Goal: Transaction & Acquisition: Purchase product/service

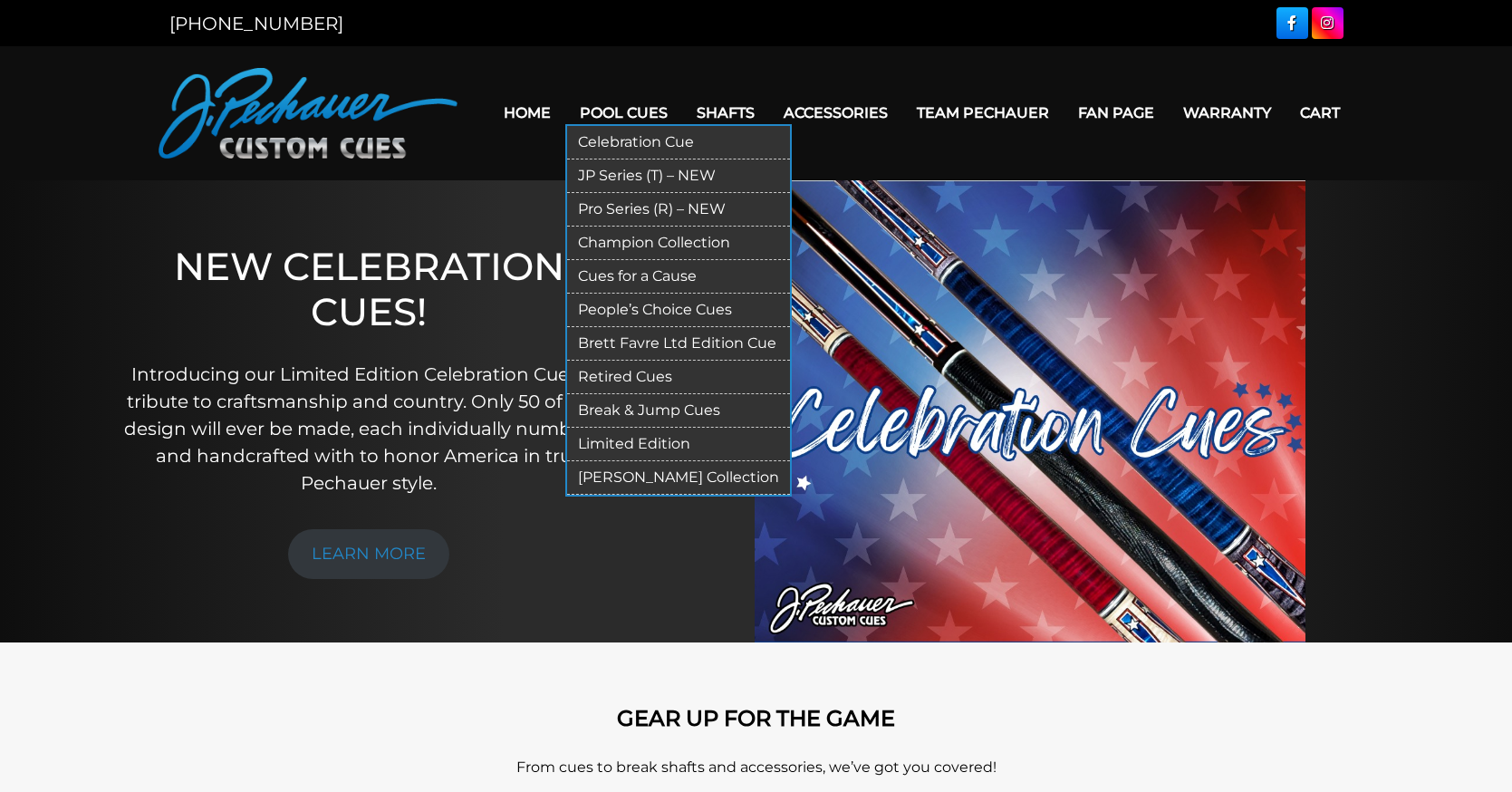
click at [663, 495] on link "[PERSON_NAME] Collection" at bounding box center [678, 477] width 223 height 34
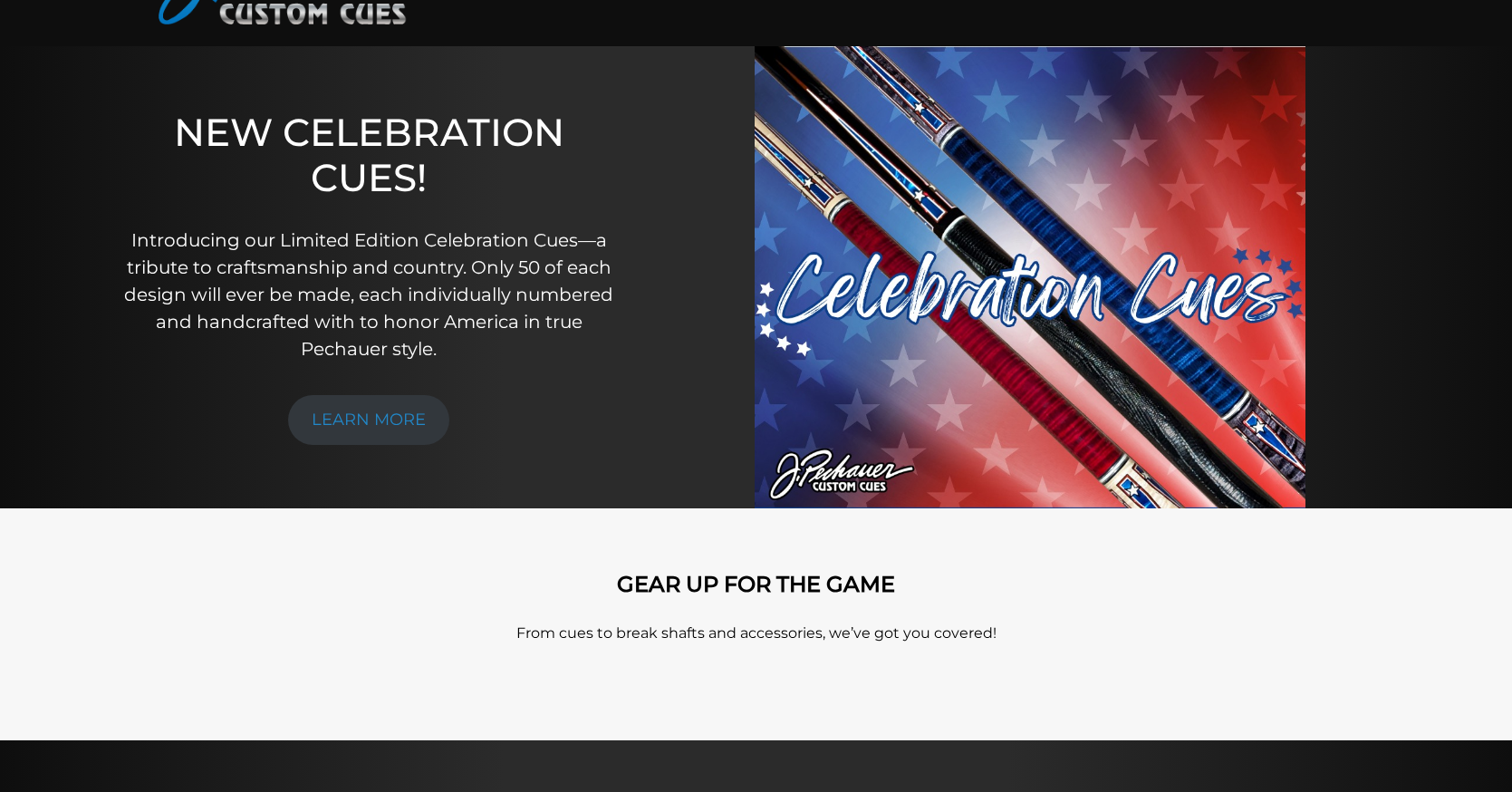
scroll to position [116, 0]
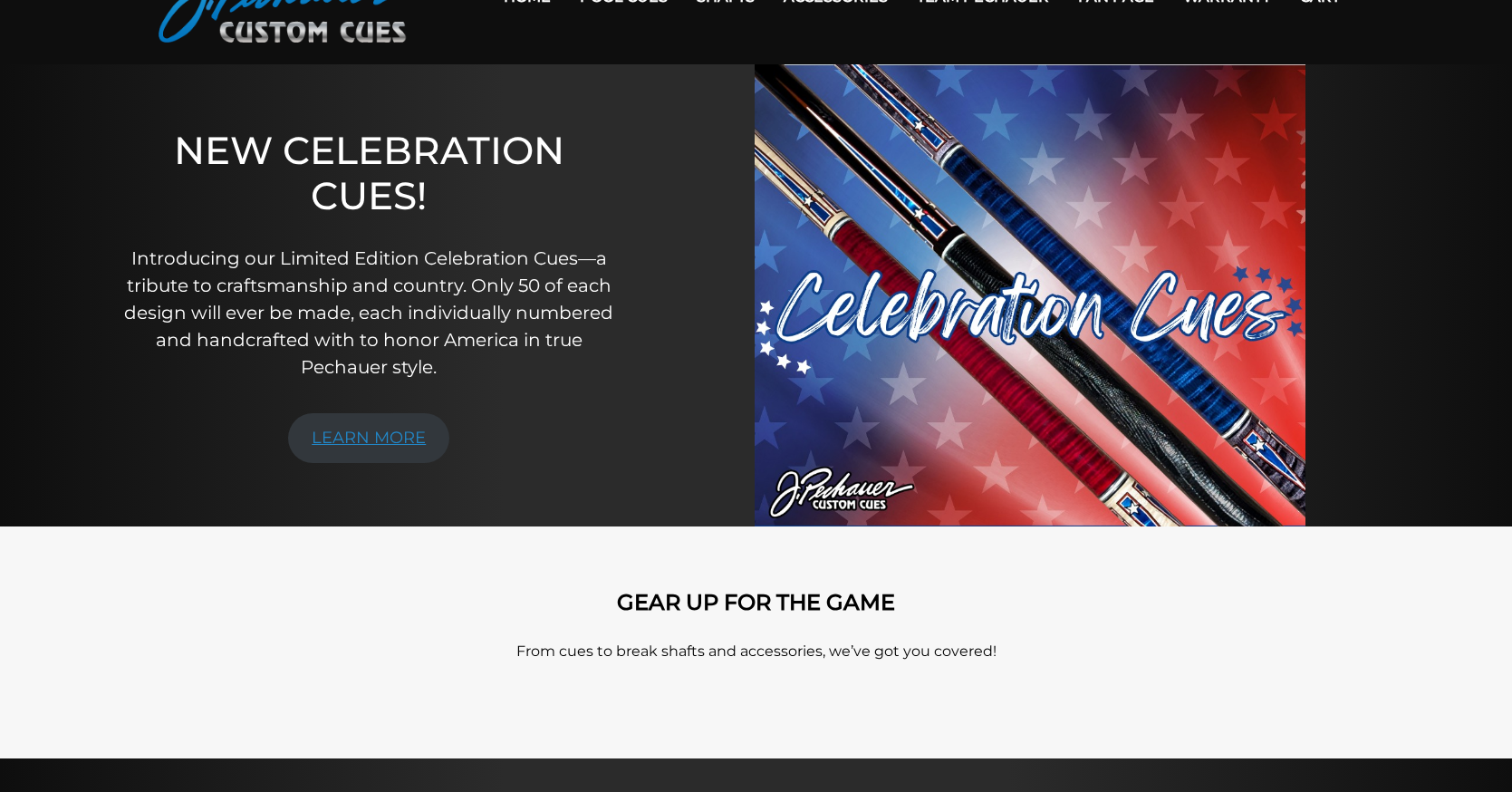
click at [401, 445] on link "LEARN MORE" at bounding box center [369, 438] width 162 height 50
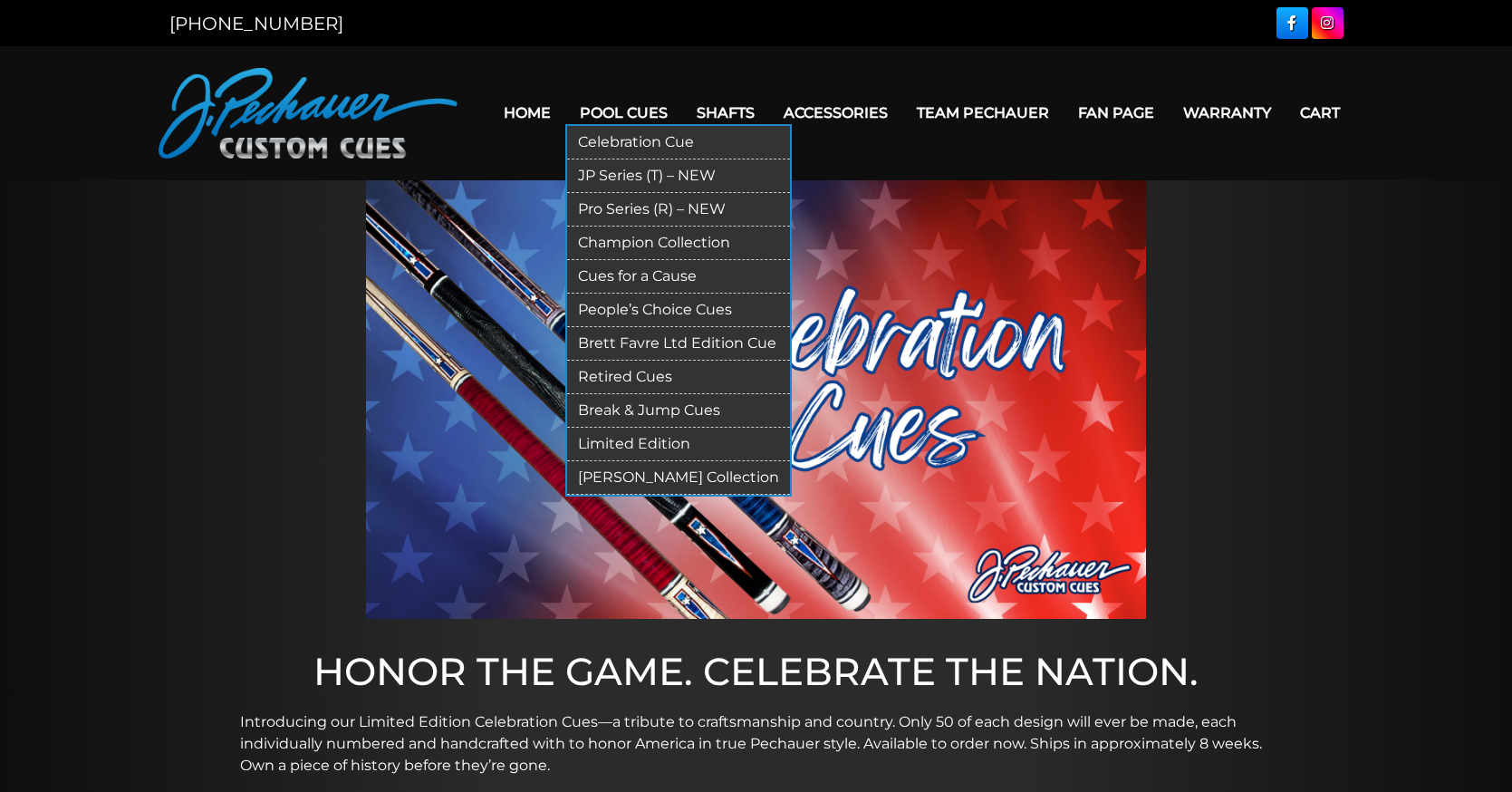
click at [667, 172] on link "JP Series (T) – NEW" at bounding box center [678, 176] width 223 height 34
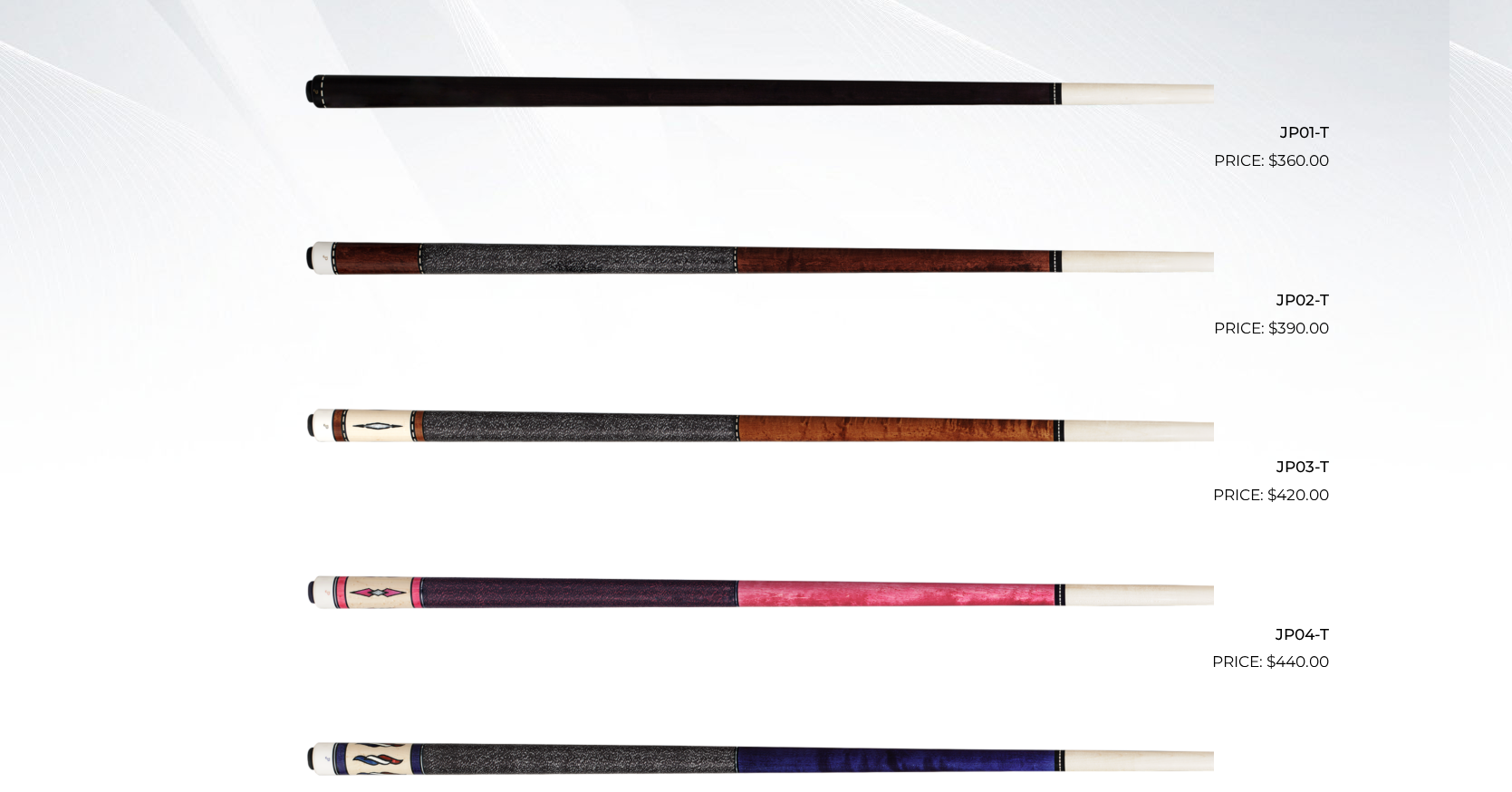
scroll to position [575, 0]
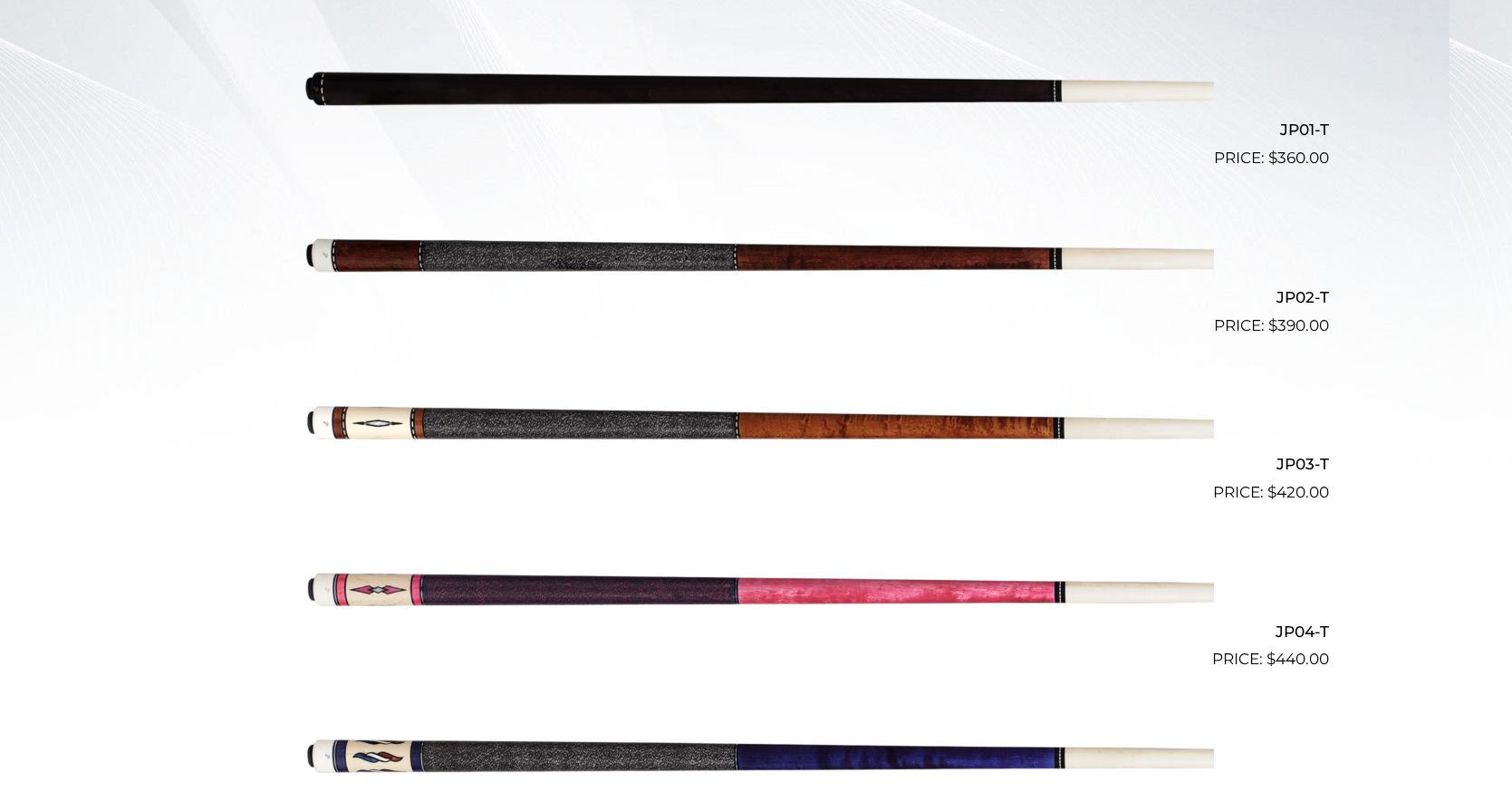
click at [656, 448] on img at bounding box center [756, 421] width 915 height 152
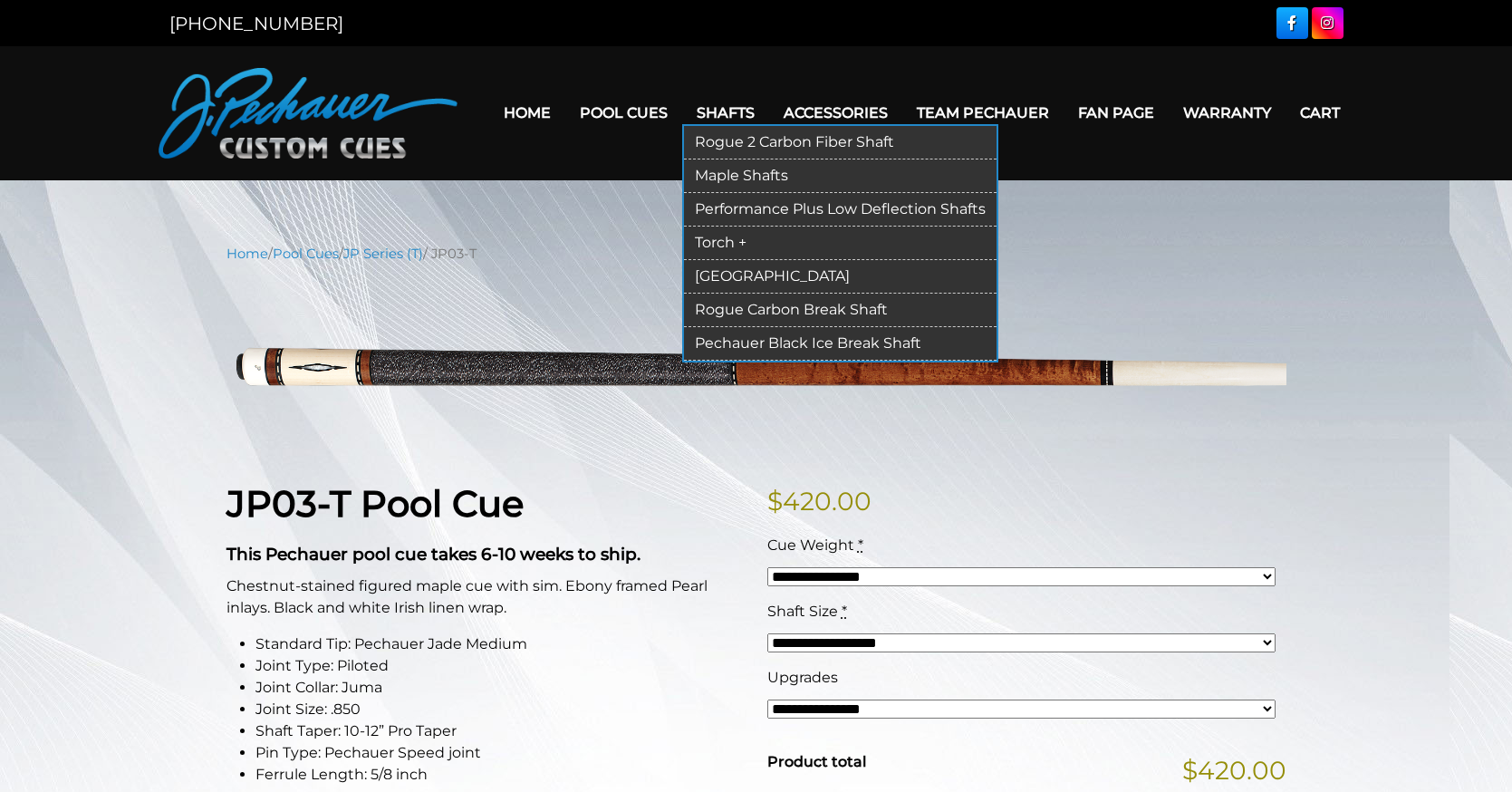
click at [732, 238] on link "Torch +" at bounding box center [840, 243] width 312 height 34
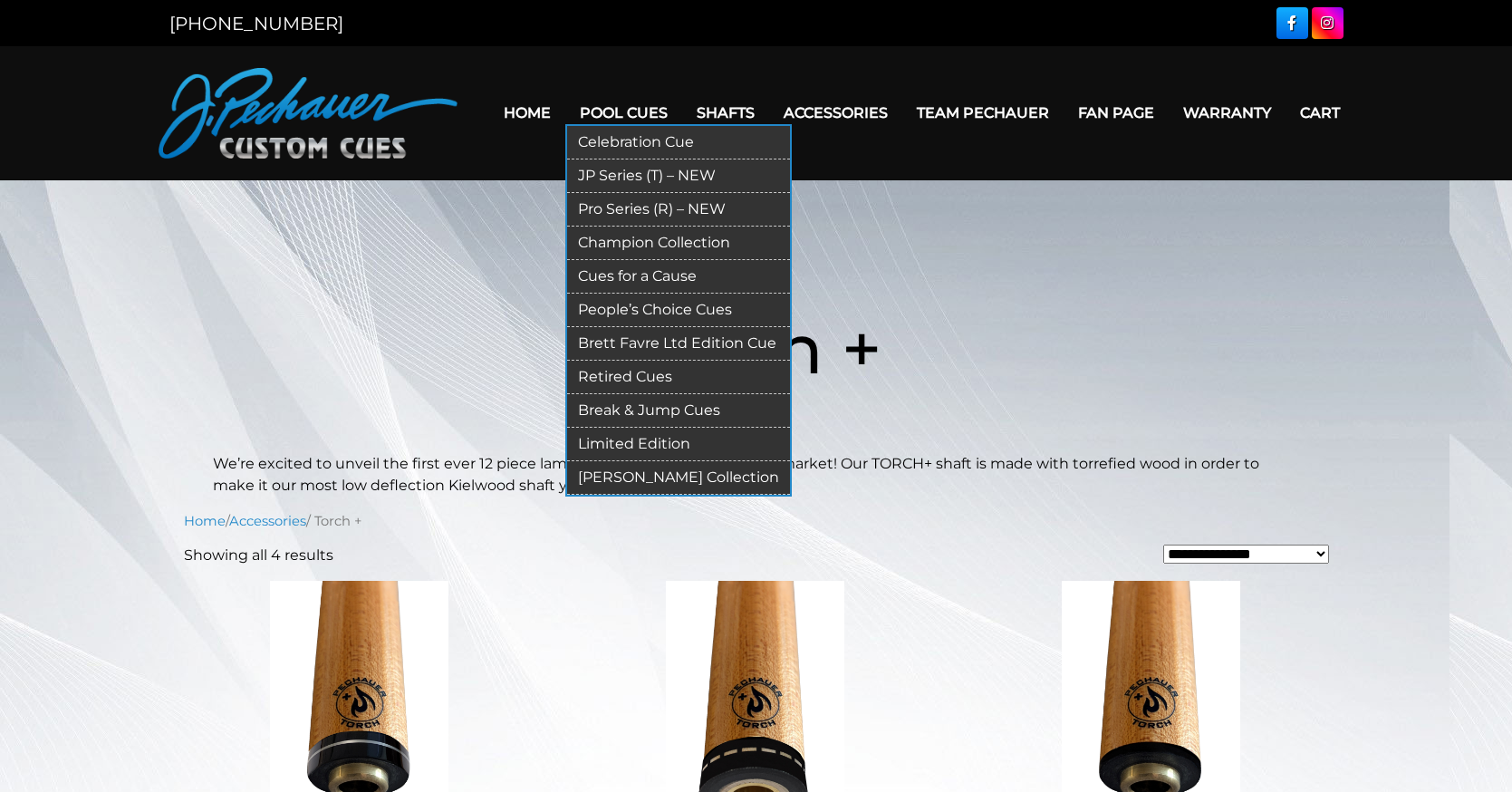
click at [615, 99] on link "Pool Cues" at bounding box center [623, 112] width 117 height 47
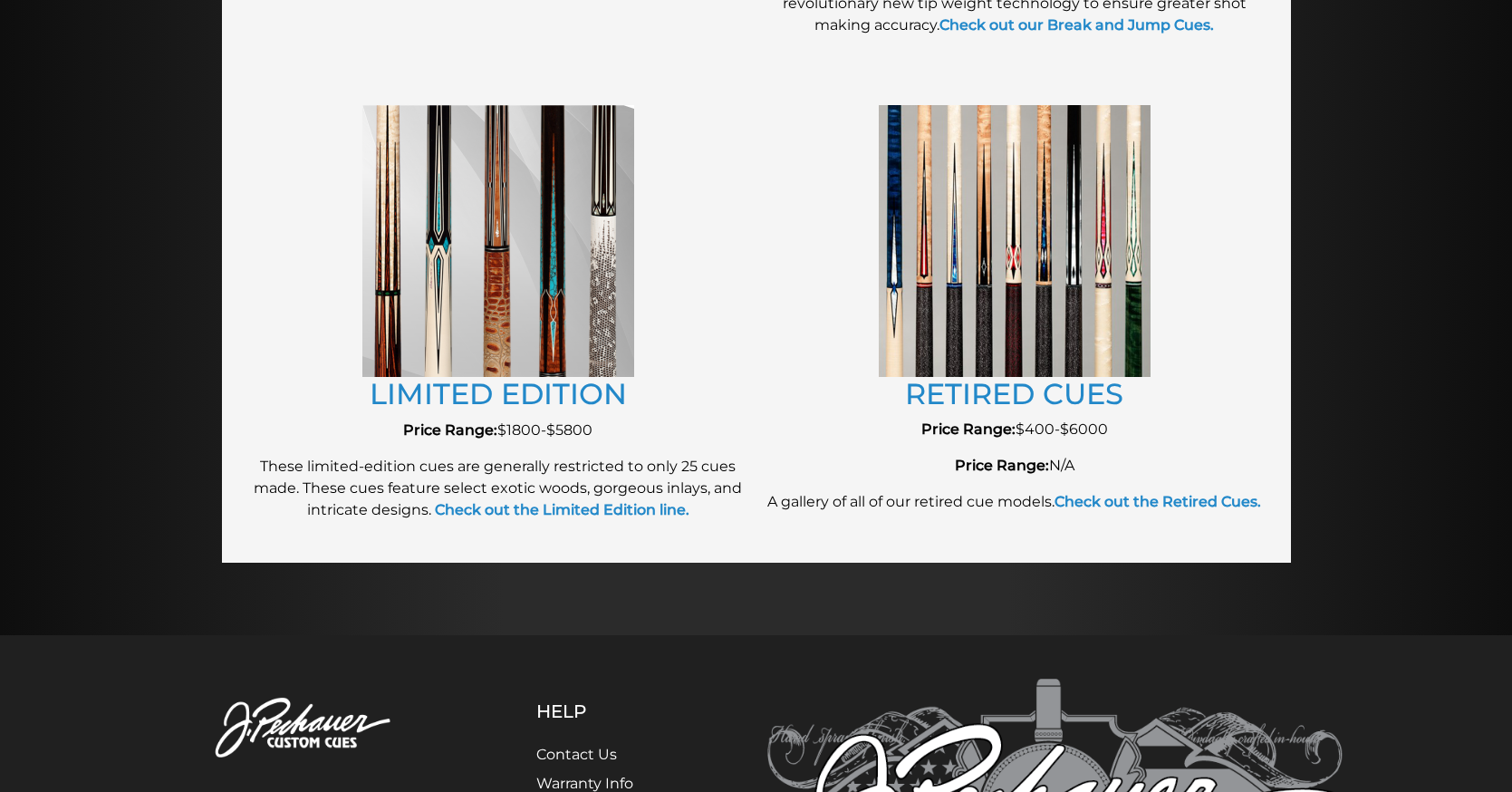
scroll to position [1979, 0]
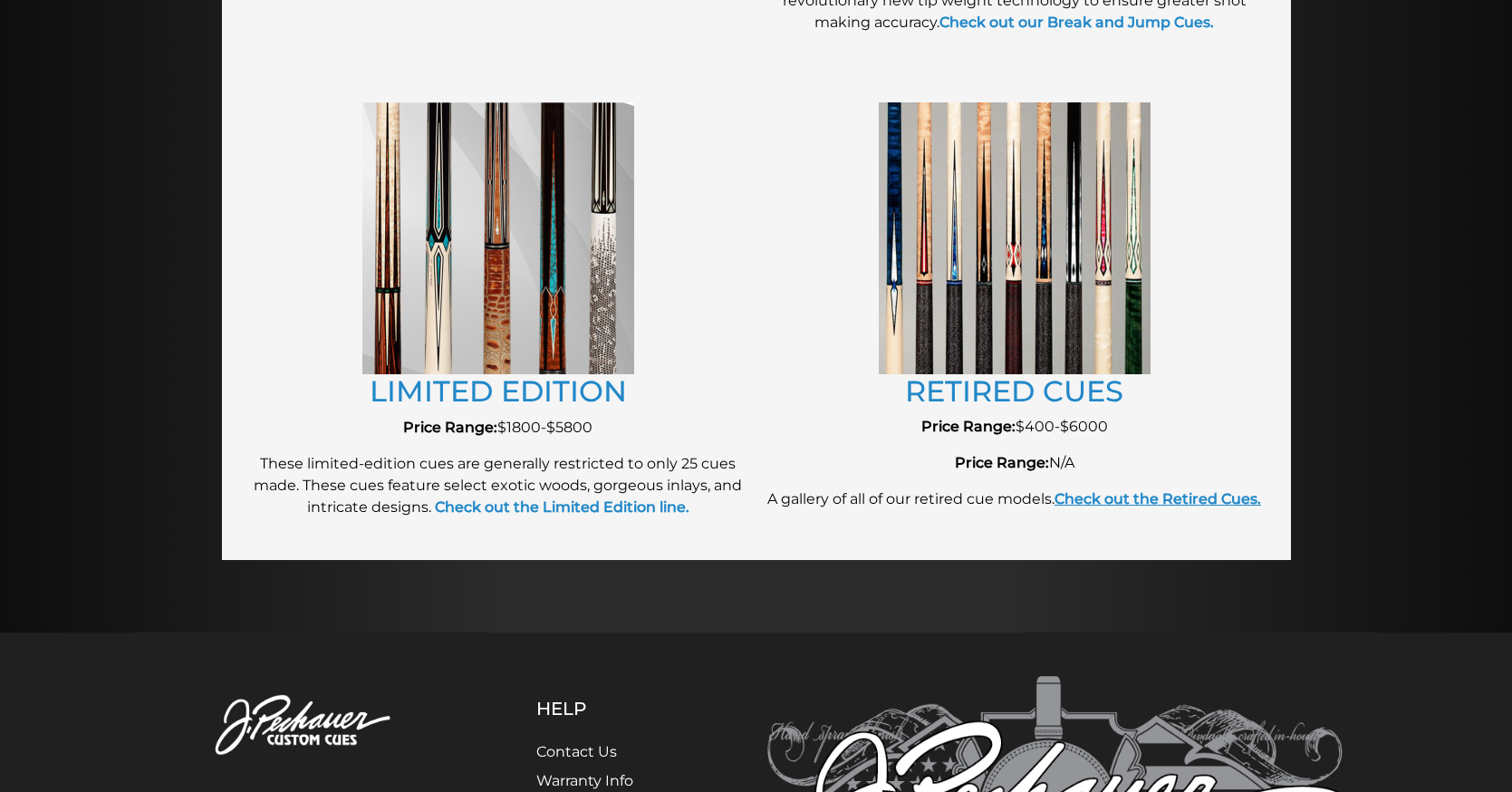
click at [1171, 507] on strong "Check out the Retired Cues." at bounding box center [1158, 498] width 206 height 17
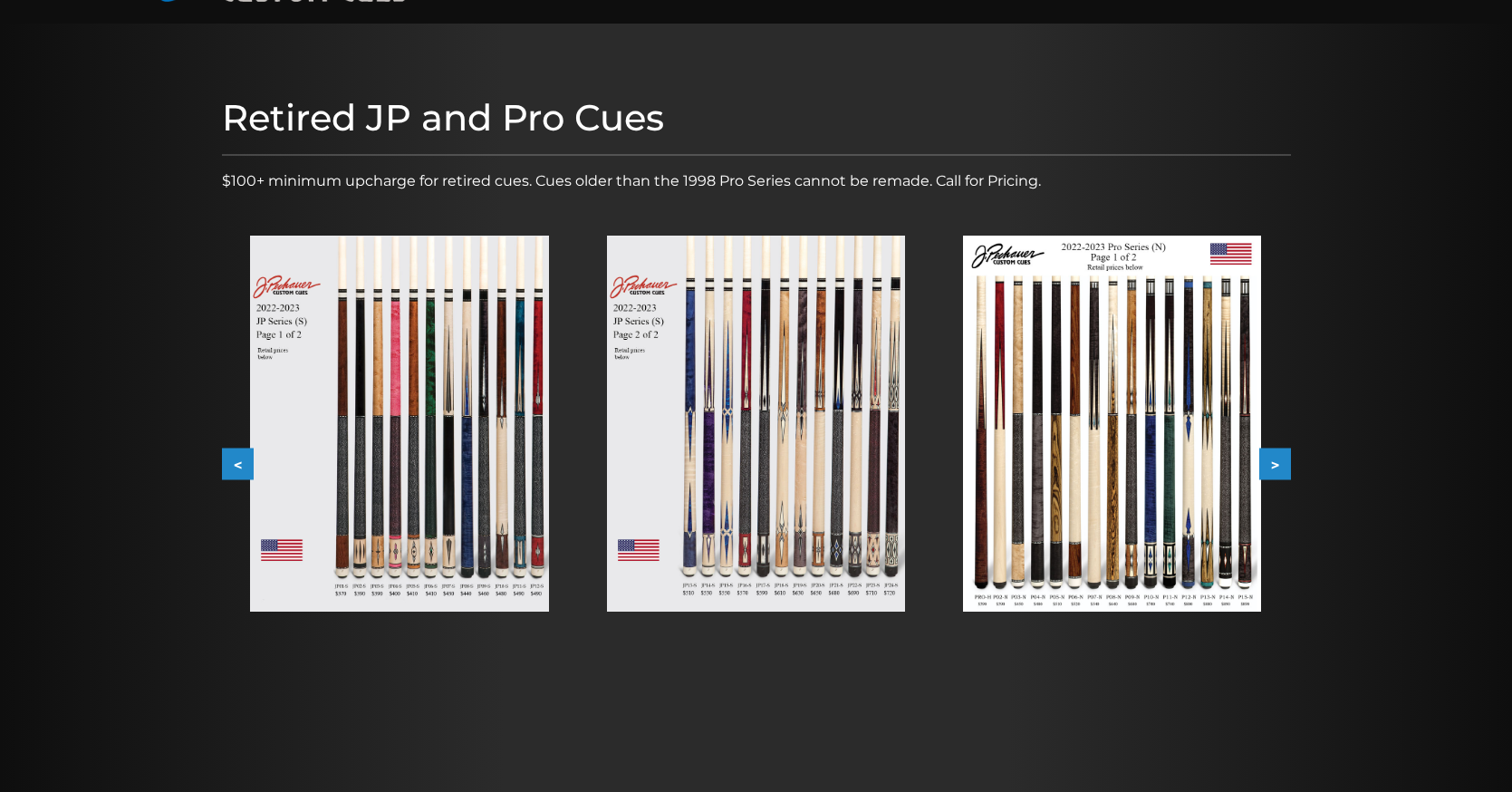
scroll to position [142, 0]
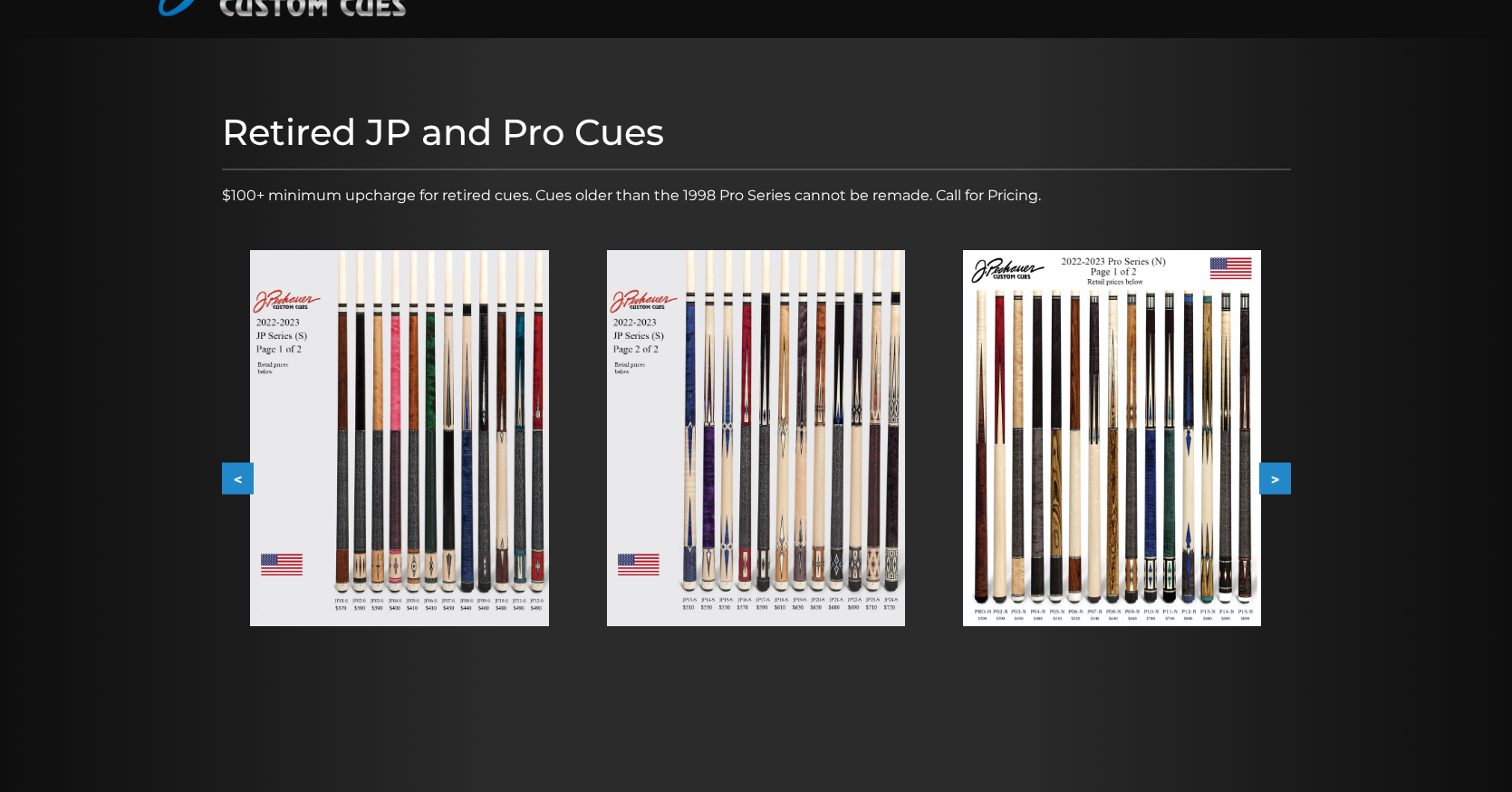
click at [1162, 469] on img at bounding box center [1111, 438] width 298 height 376
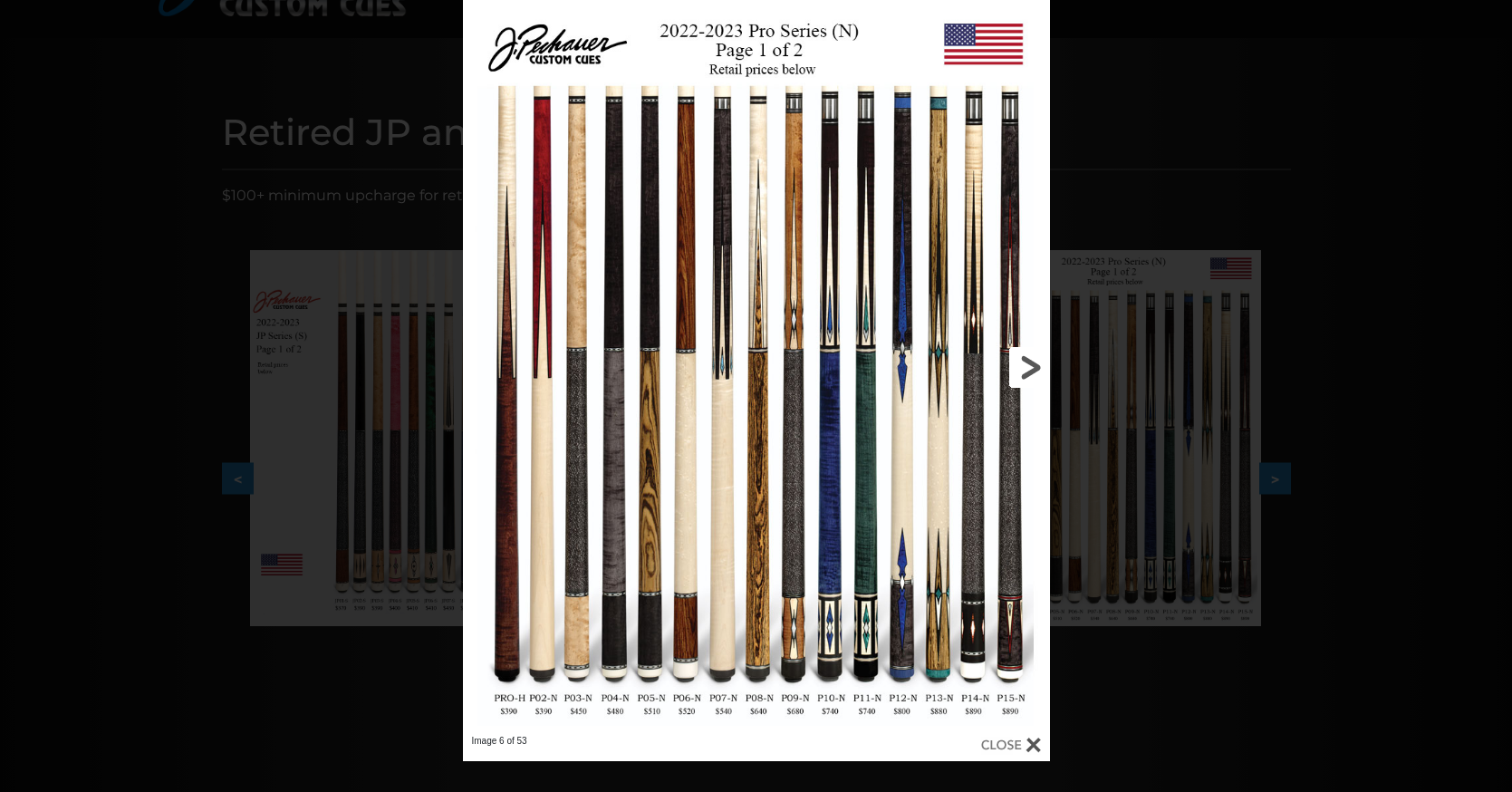
click at [1027, 362] on link at bounding box center [918, 367] width 265 height 735
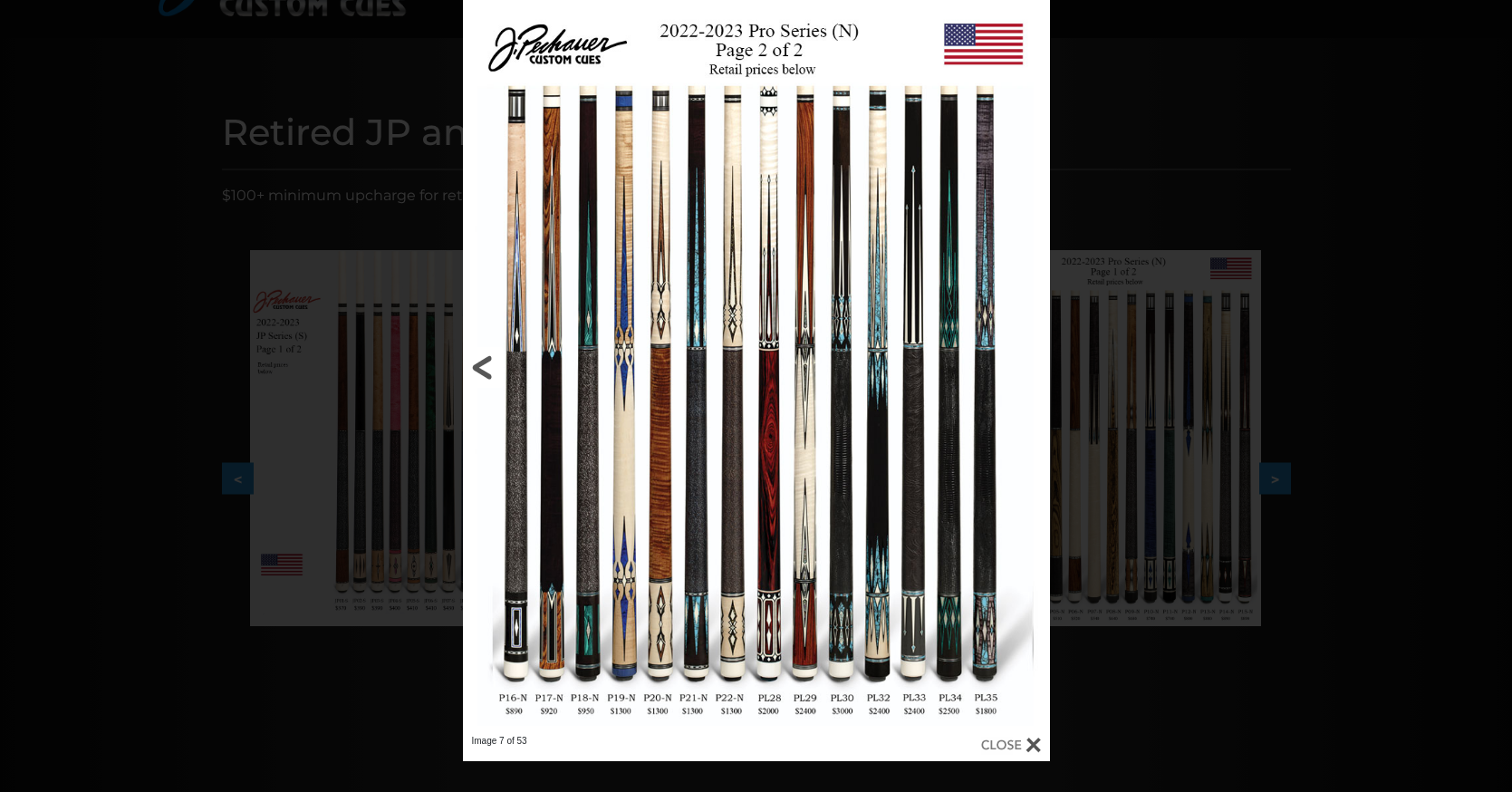
click at [479, 363] on link at bounding box center [595, 367] width 265 height 735
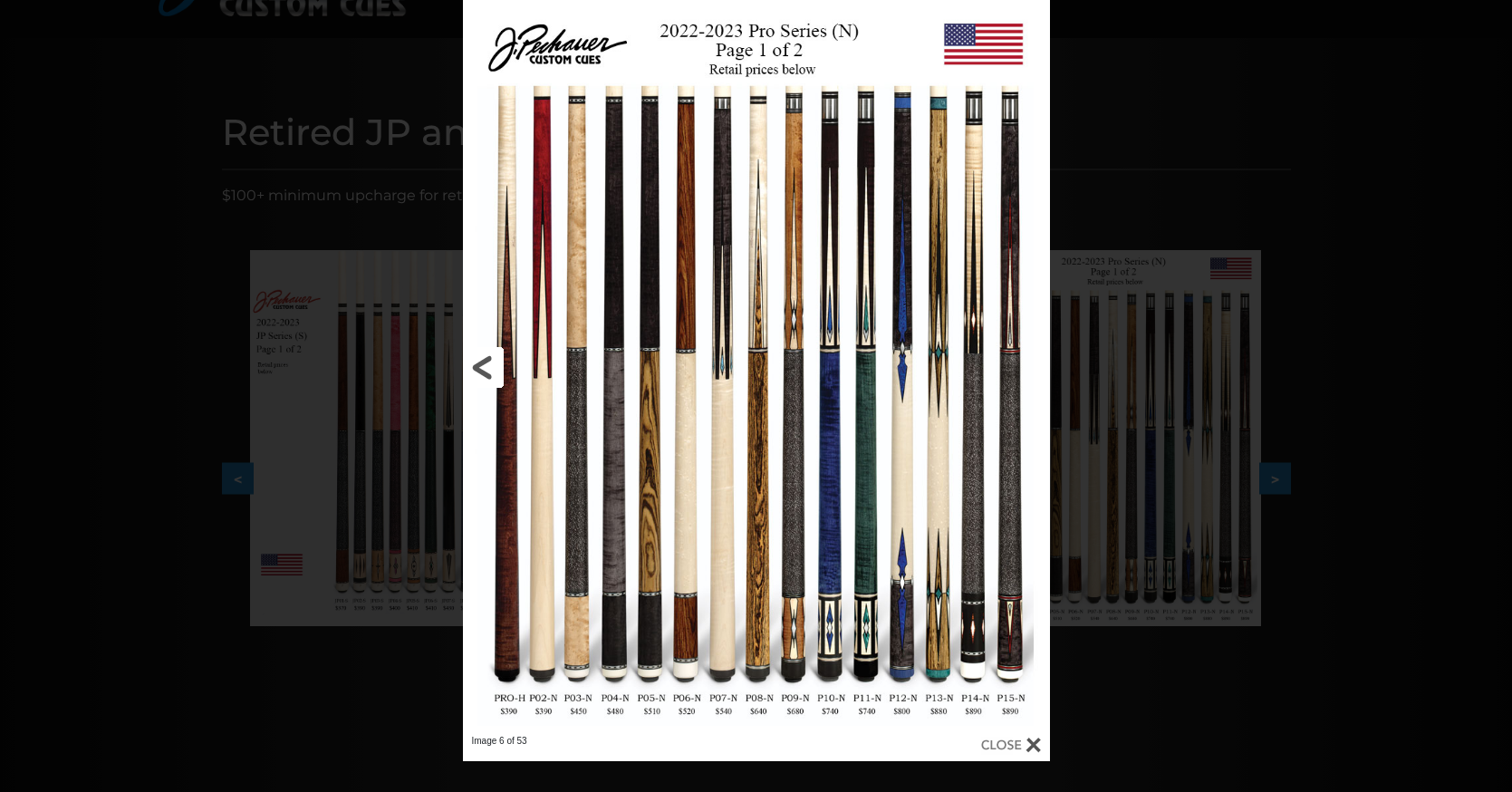
click at [485, 365] on link at bounding box center [595, 367] width 265 height 735
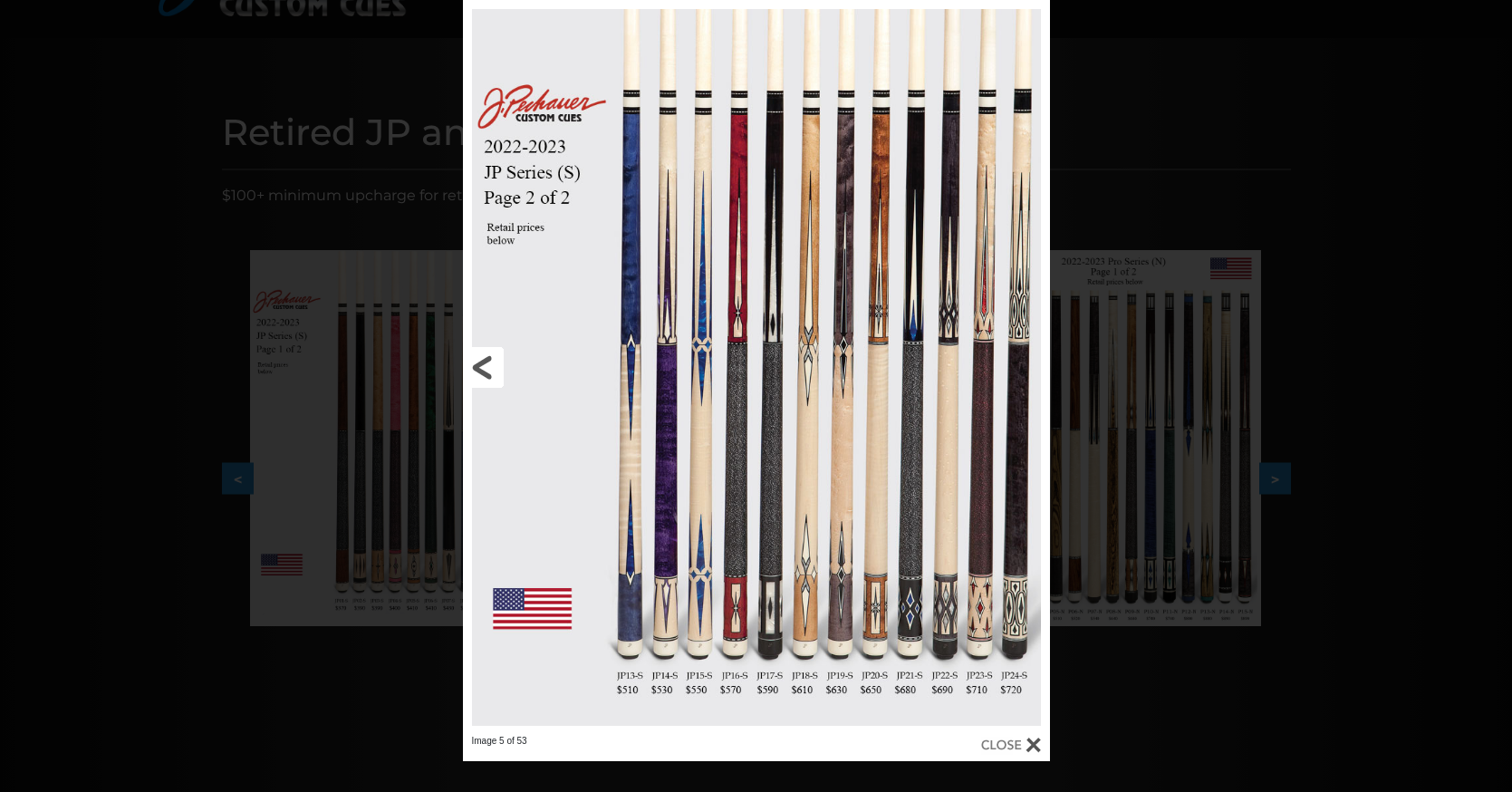
click at [485, 367] on link at bounding box center [595, 367] width 265 height 735
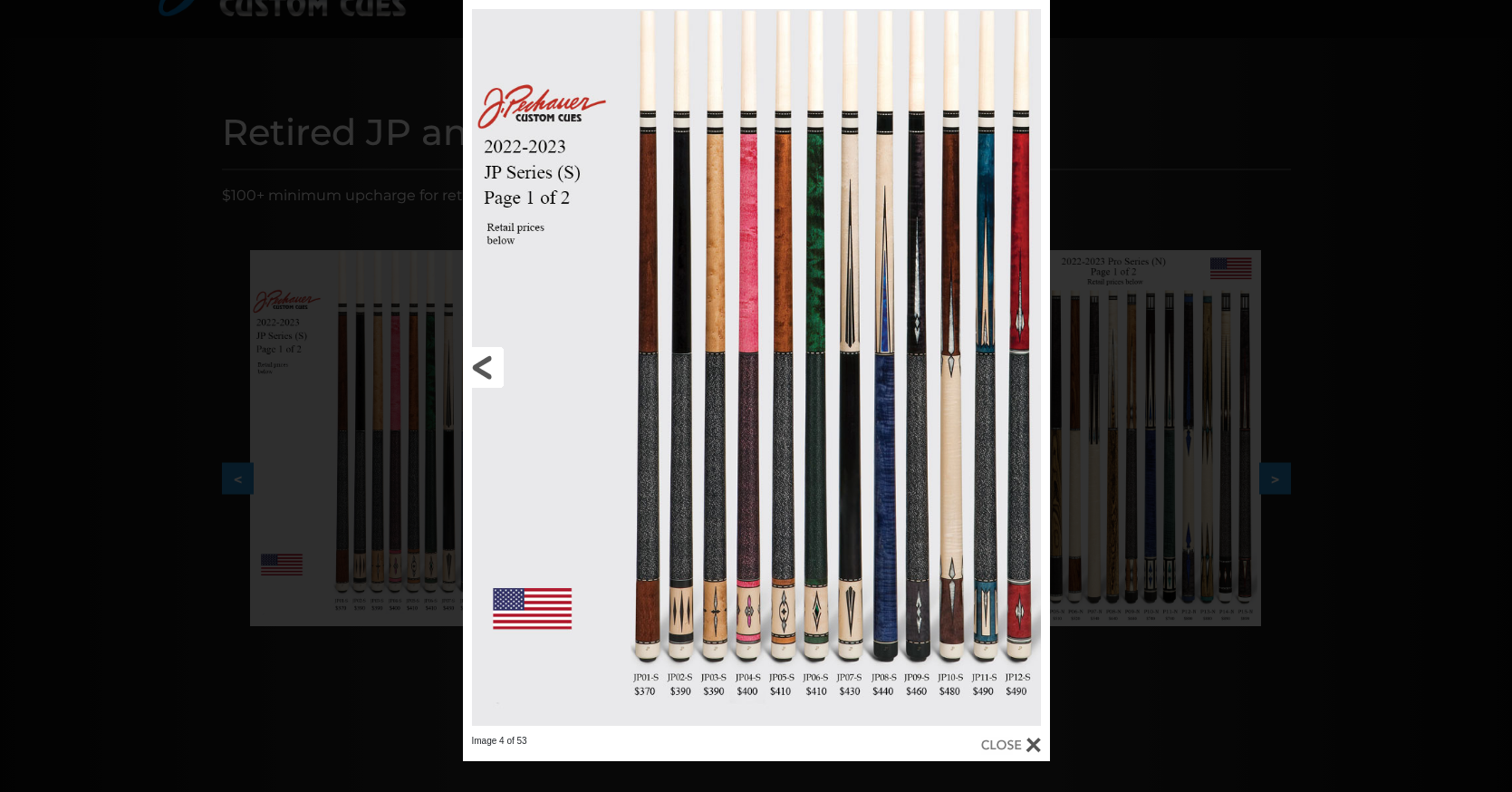
click at [484, 364] on link at bounding box center [595, 367] width 265 height 735
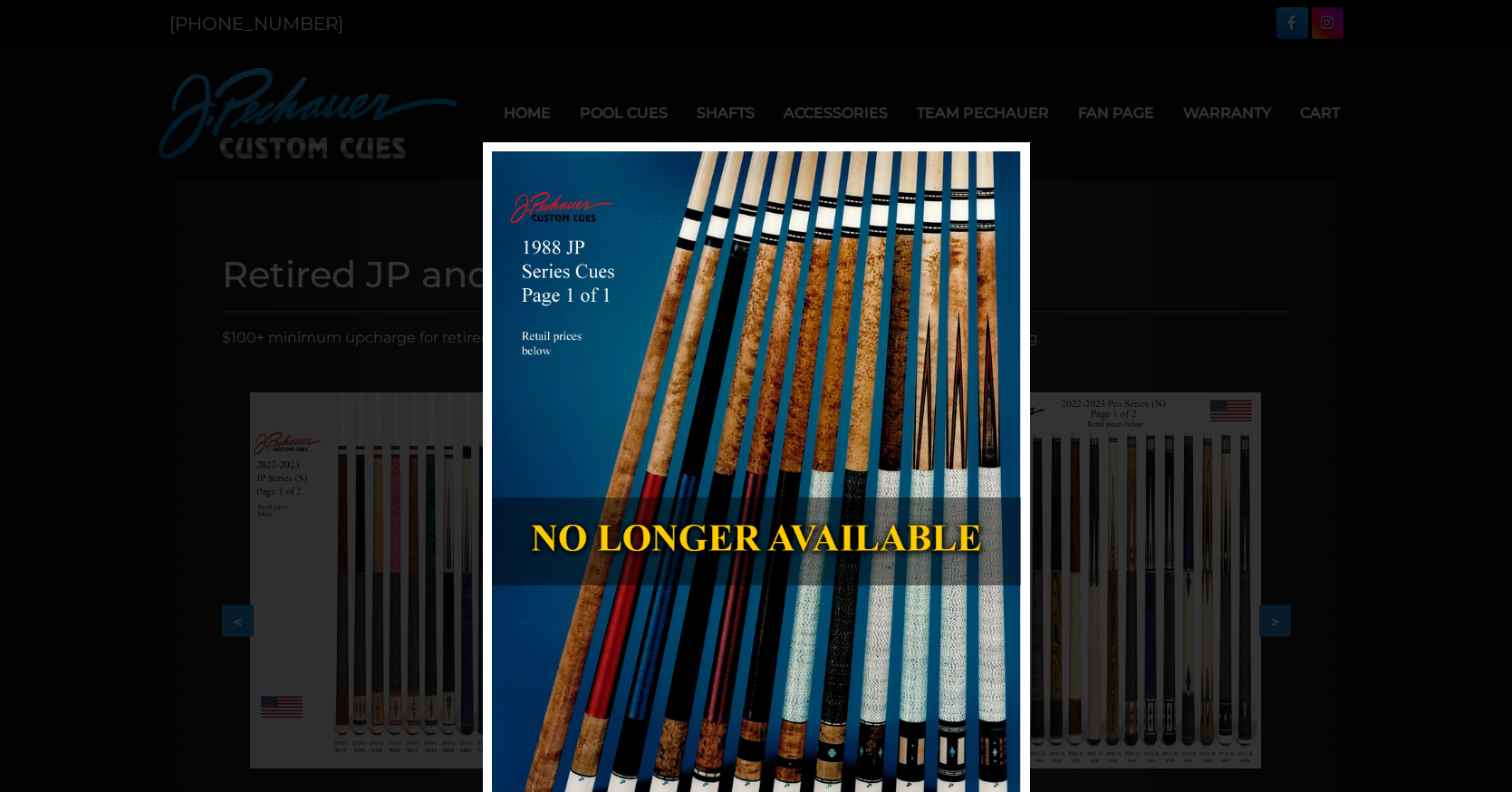
scroll to position [0, 0]
click at [1215, 200] on div "Image 3 of 53" at bounding box center [756, 523] width 1512 height 761
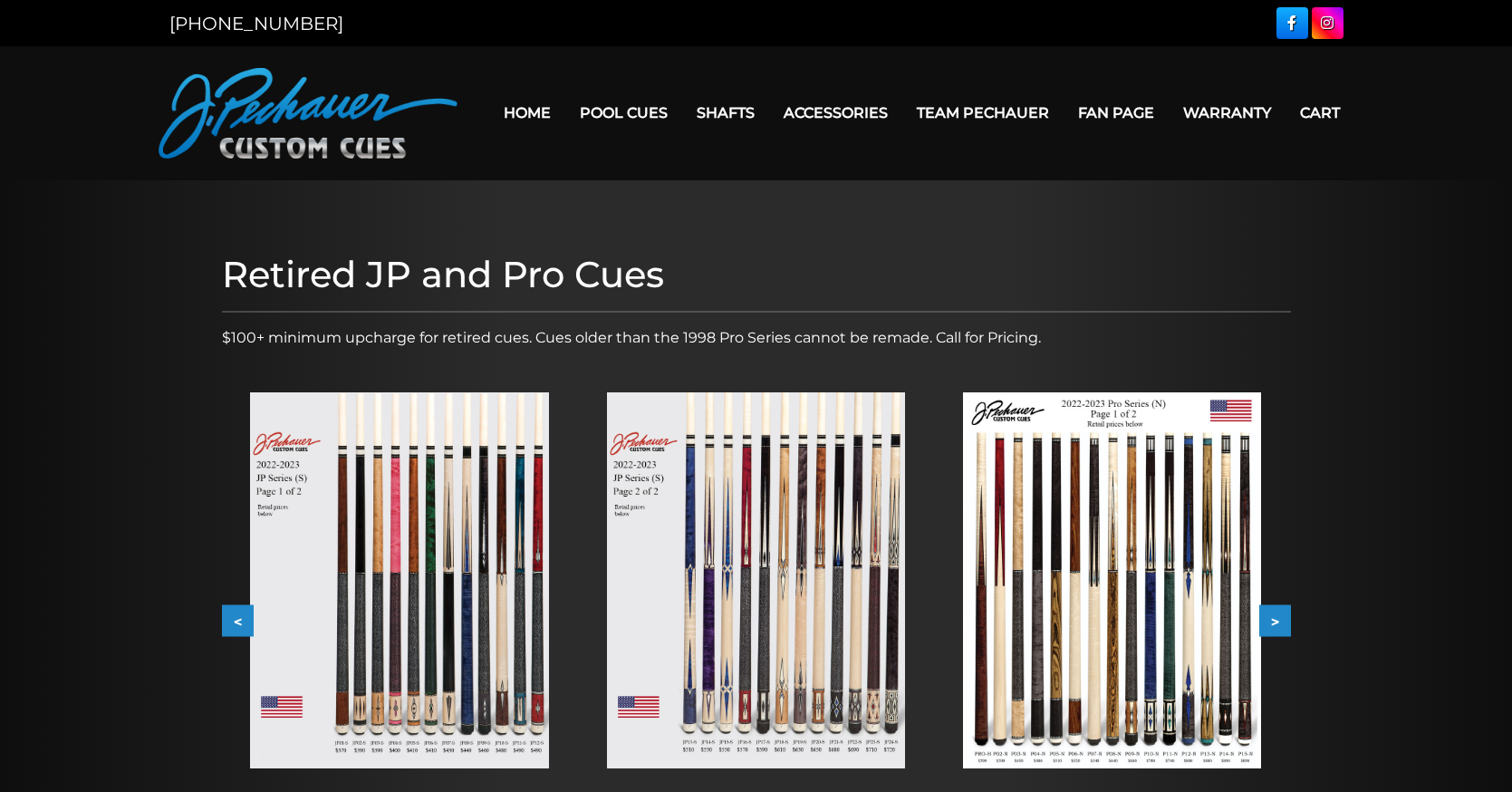
click at [501, 102] on link "Home" at bounding box center [527, 112] width 76 height 47
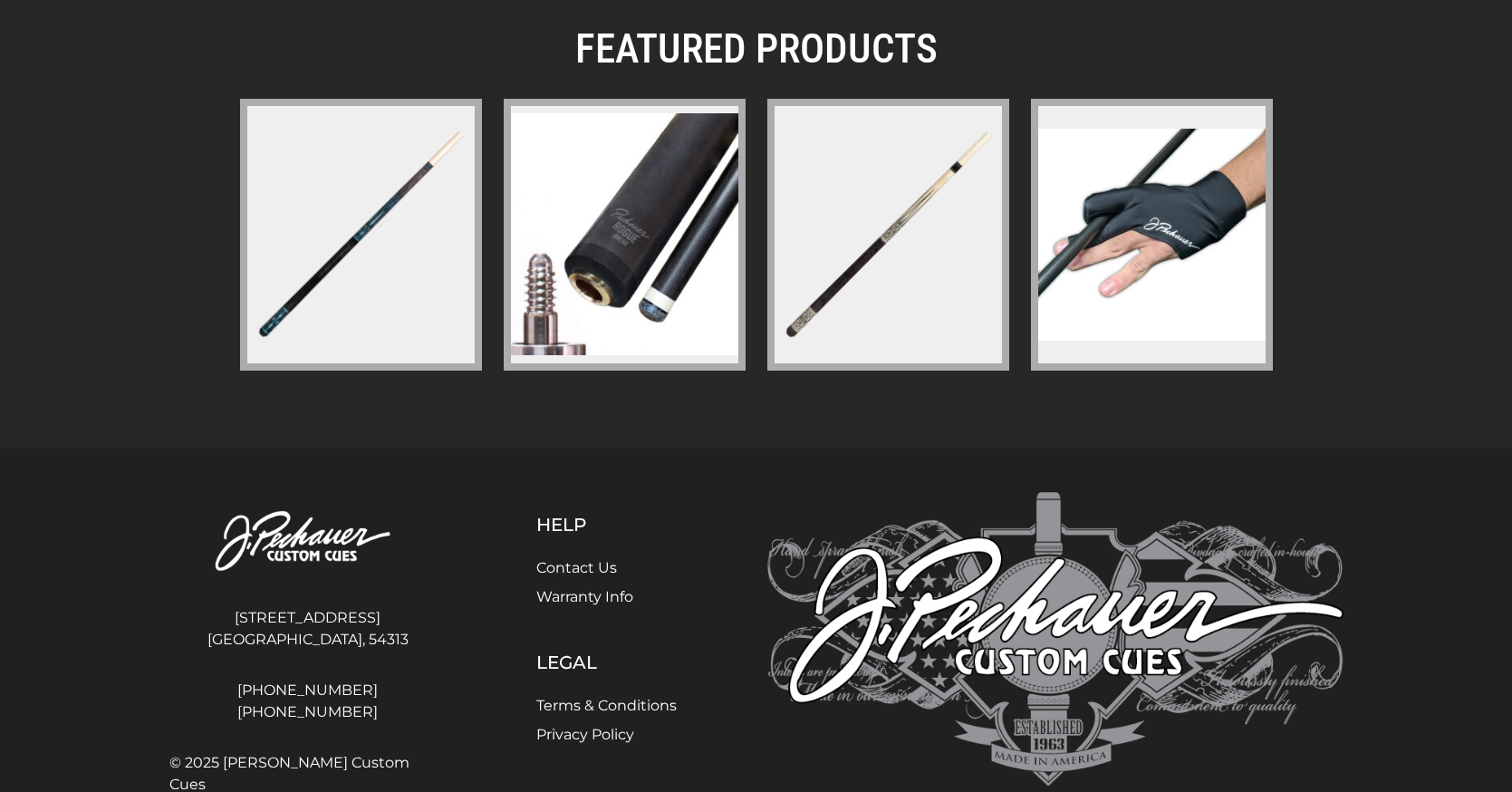
scroll to position [2615, 0]
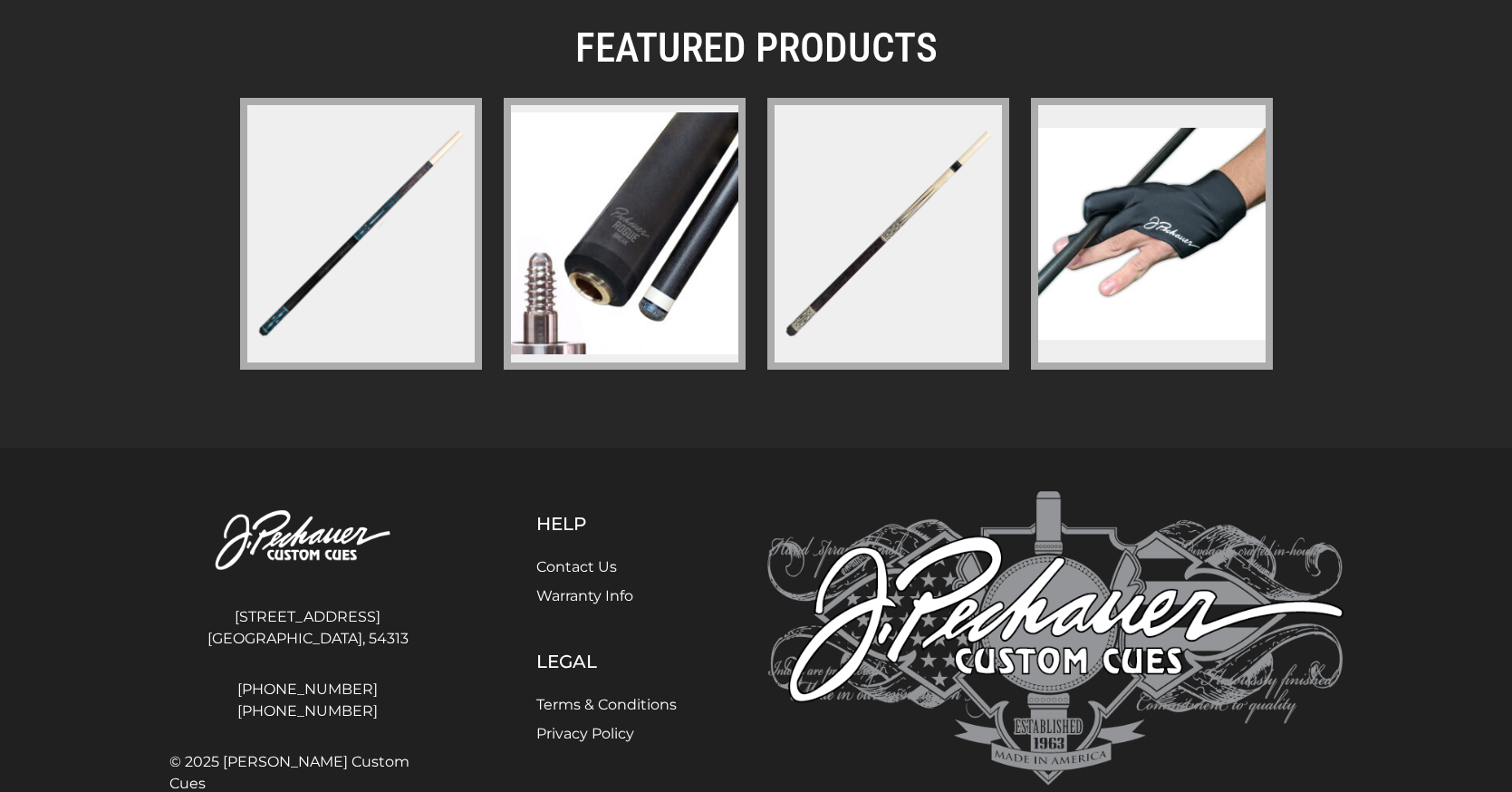
click at [648, 328] on img at bounding box center [624, 233] width 227 height 242
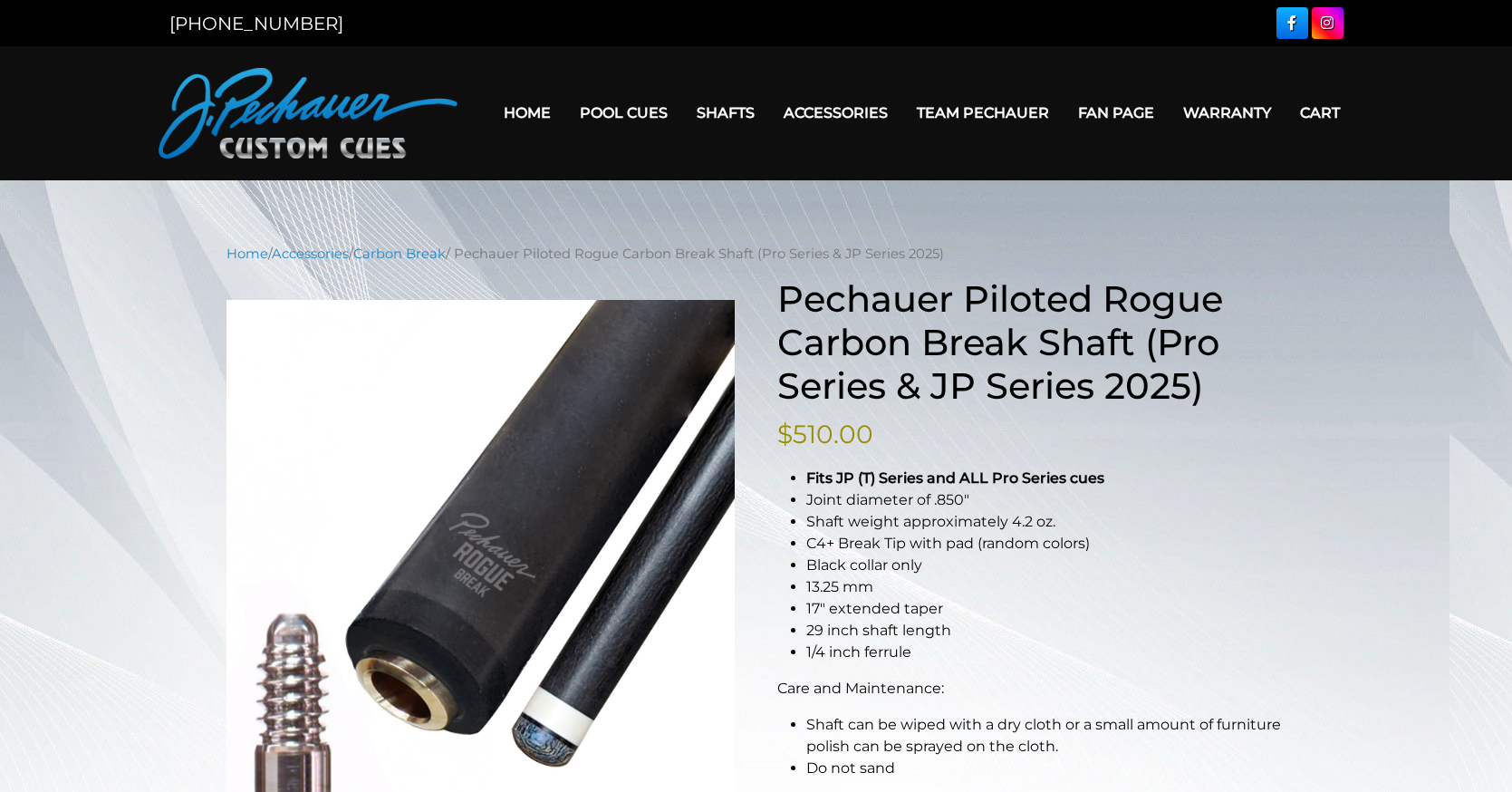
click at [504, 98] on link "Home" at bounding box center [527, 112] width 76 height 47
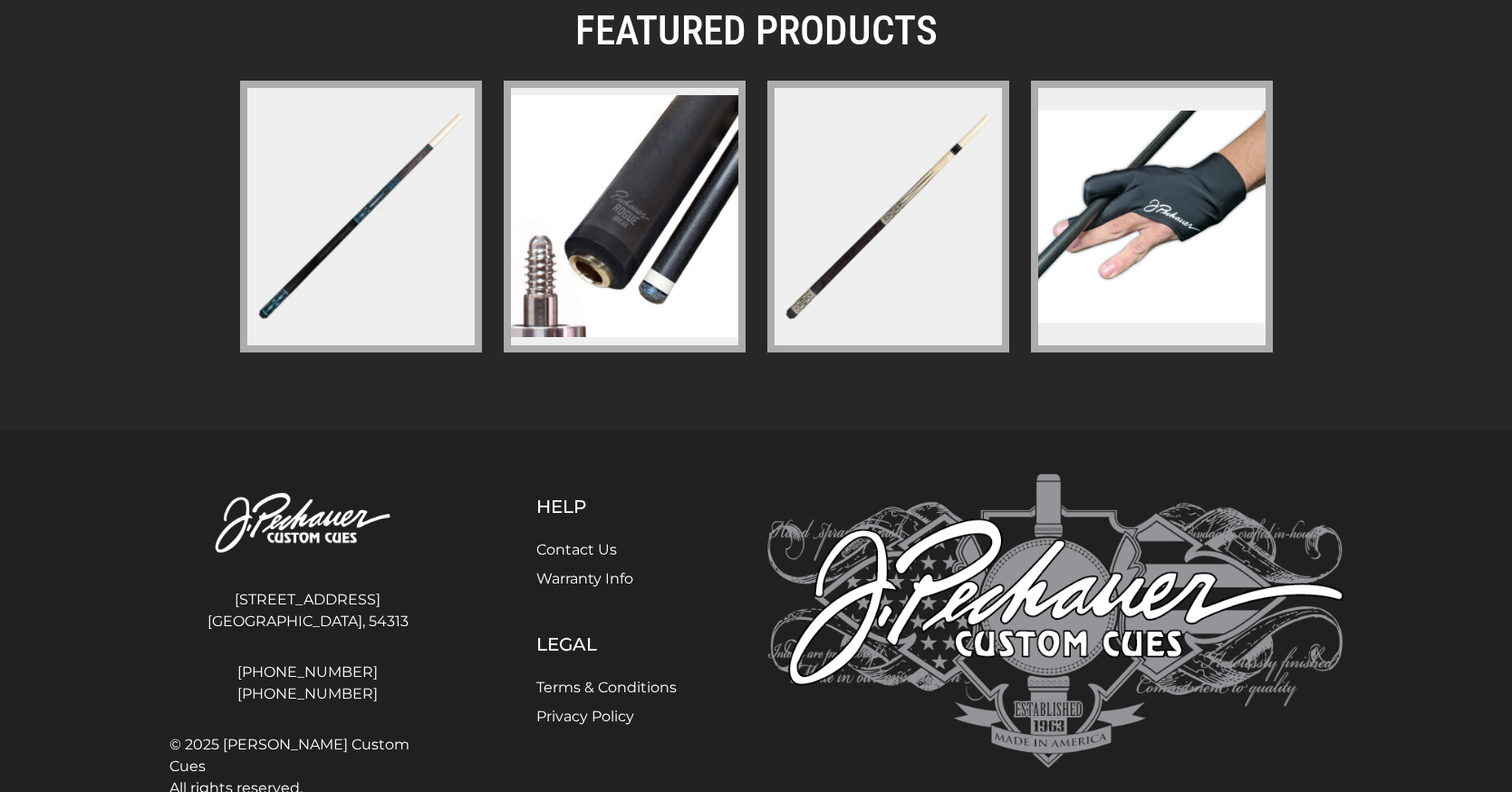
scroll to position [2629, 0]
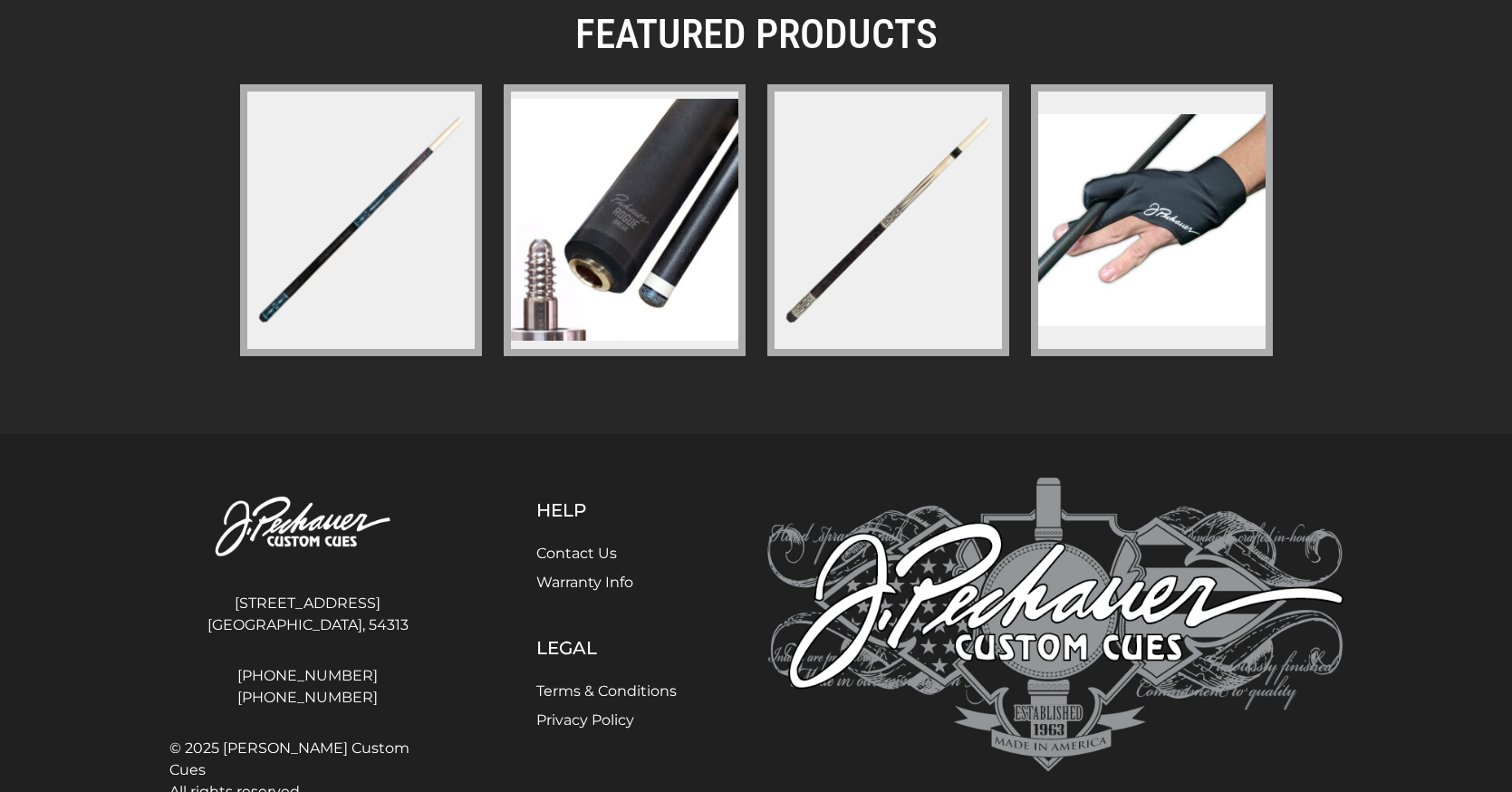
click at [370, 255] on img at bounding box center [360, 219] width 235 height 234
click at [929, 328] on figure at bounding box center [888, 220] width 242 height 272
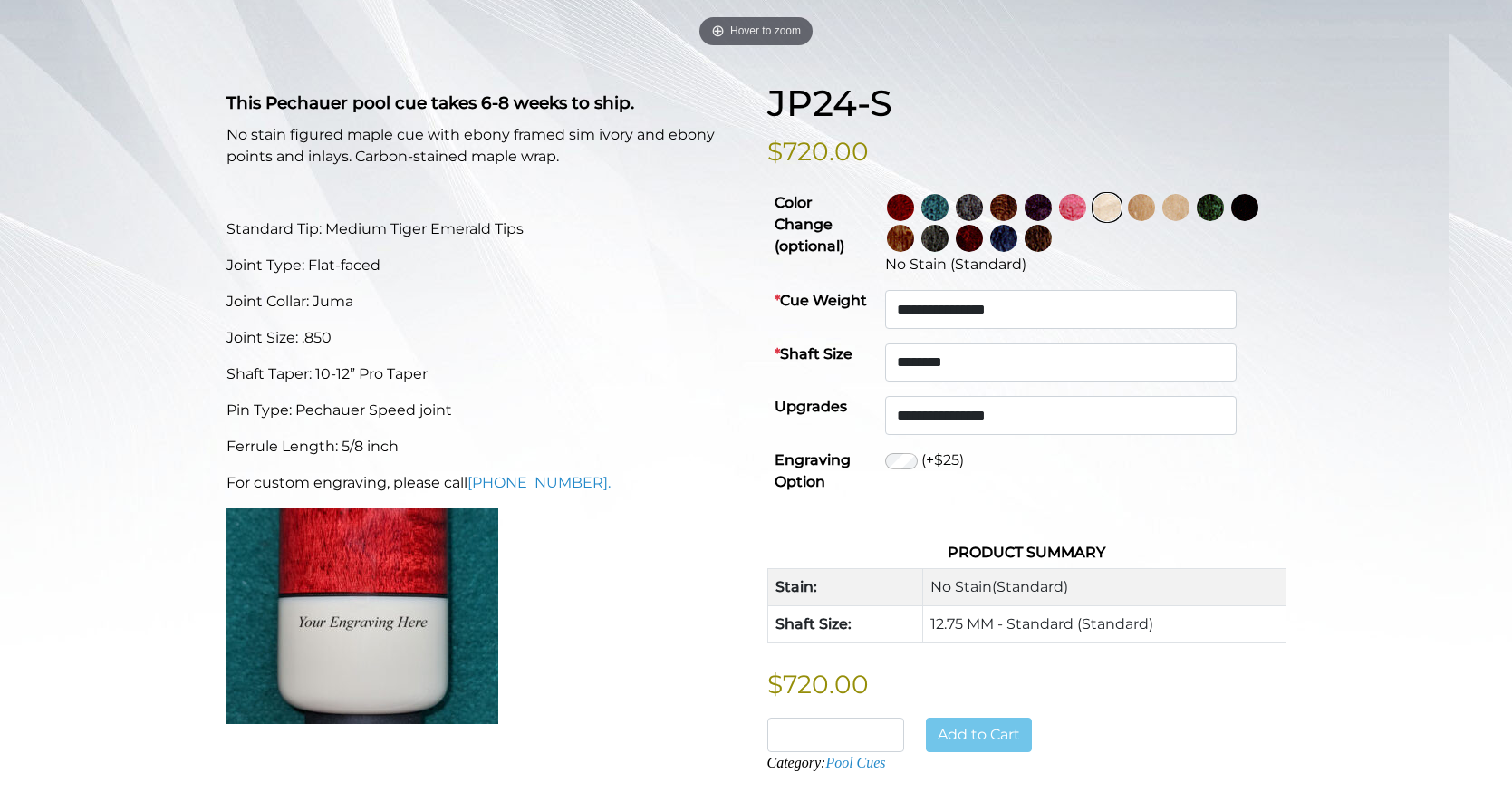
scroll to position [402, 0]
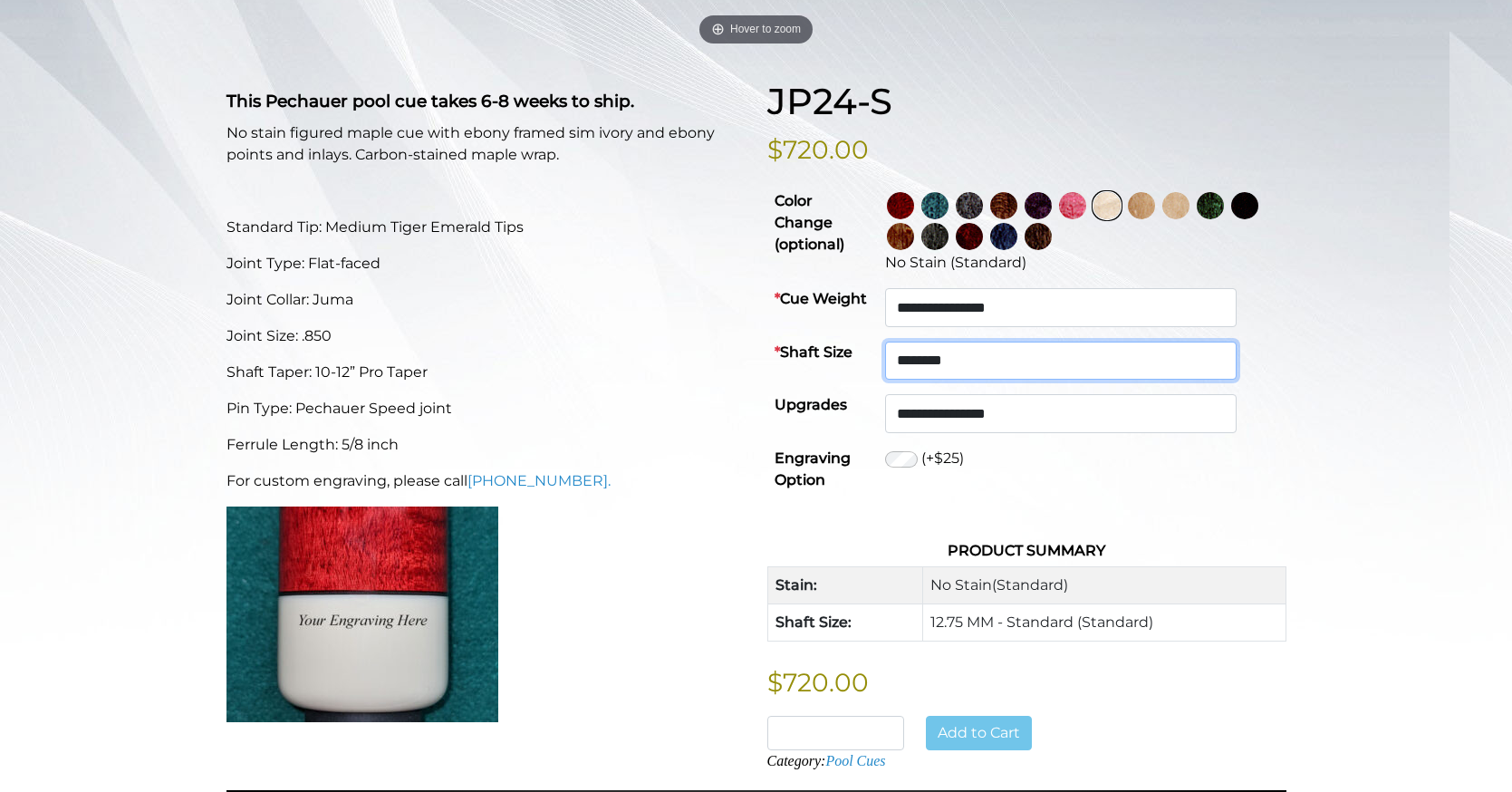
select select "********"
select select "*****"
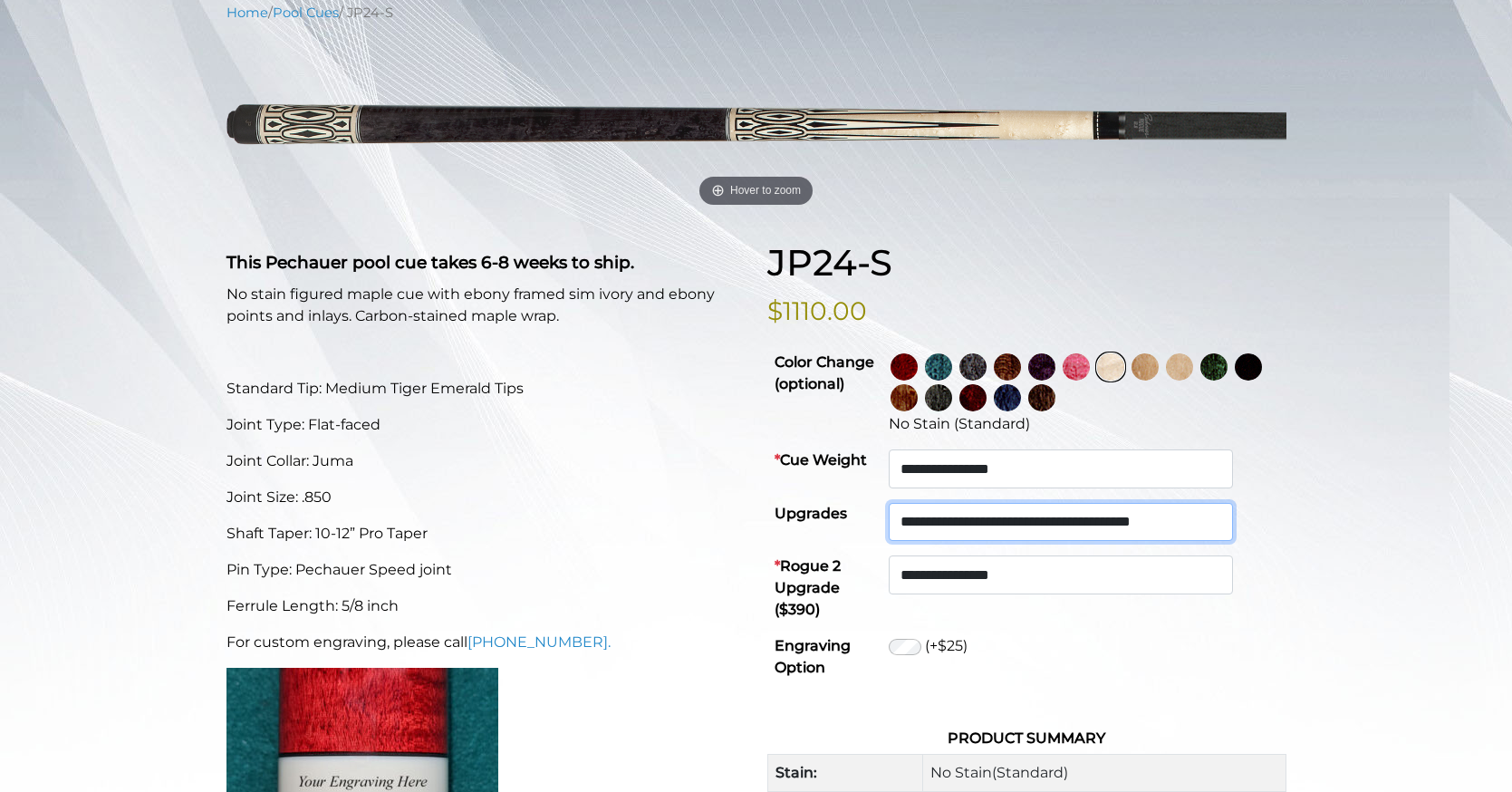
scroll to position [237, 0]
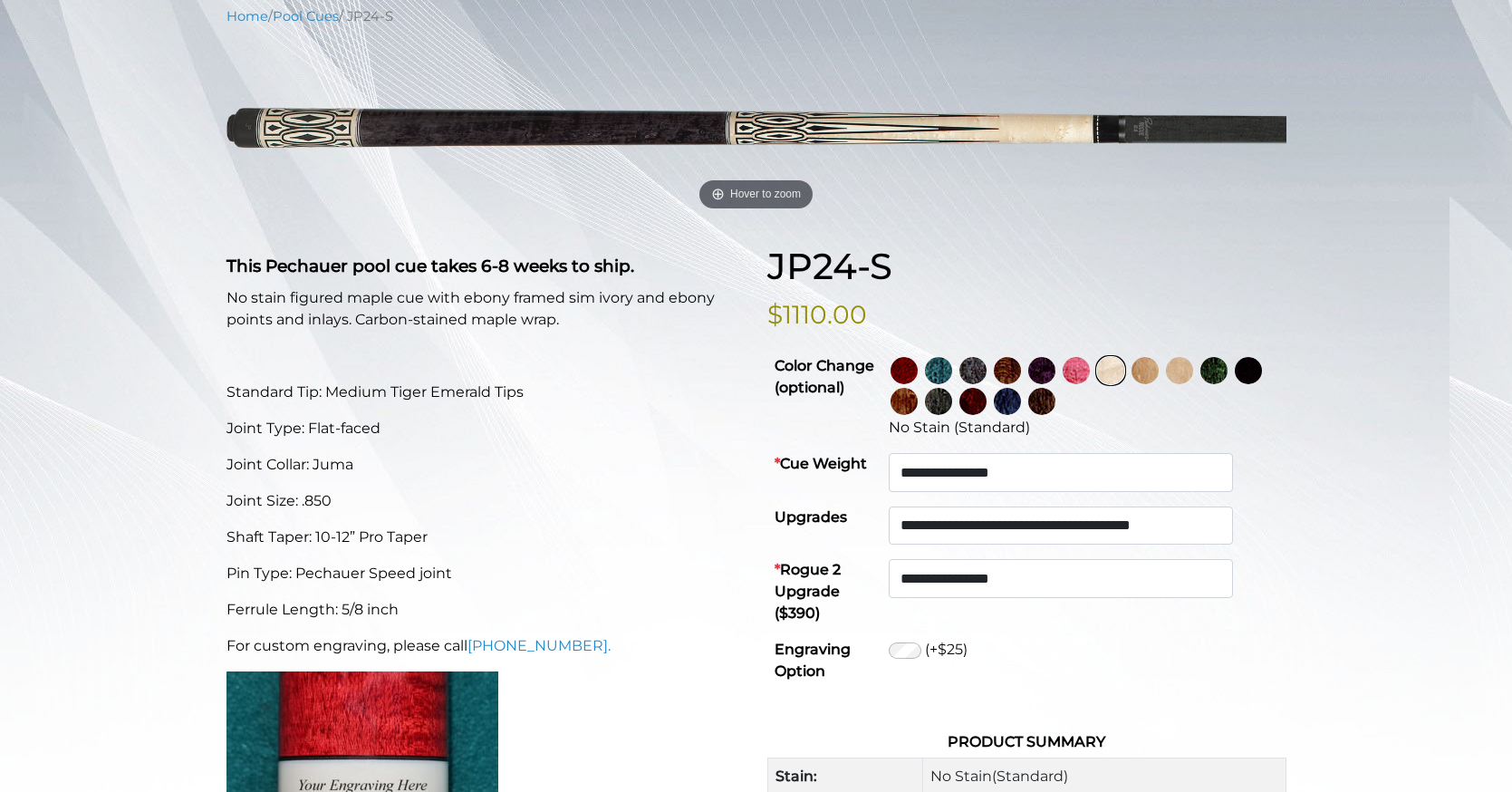
click at [952, 384] on img at bounding box center [939, 370] width 27 height 27
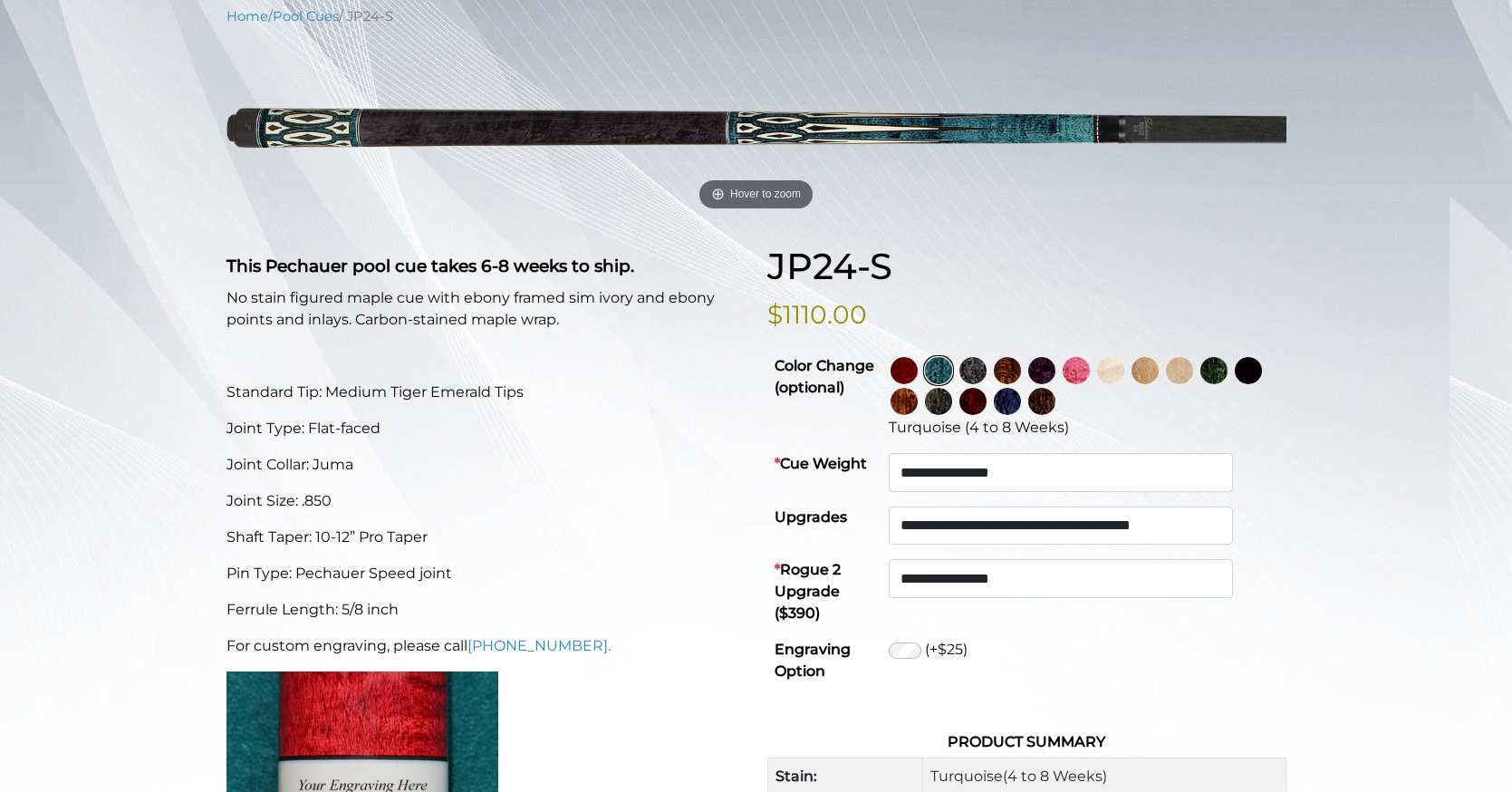
click at [1021, 384] on img at bounding box center [1007, 370] width 27 height 27
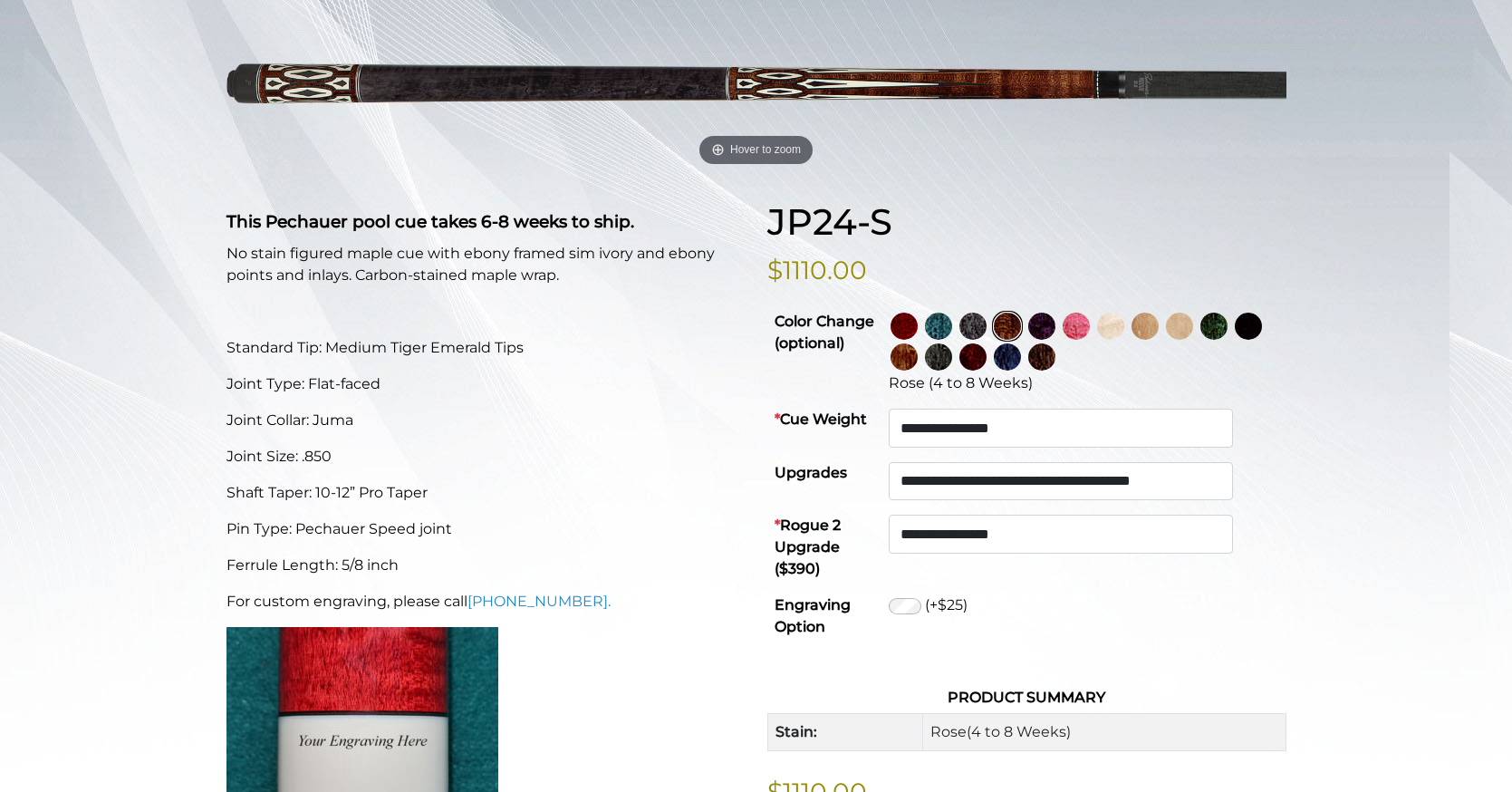
scroll to position [284, 0]
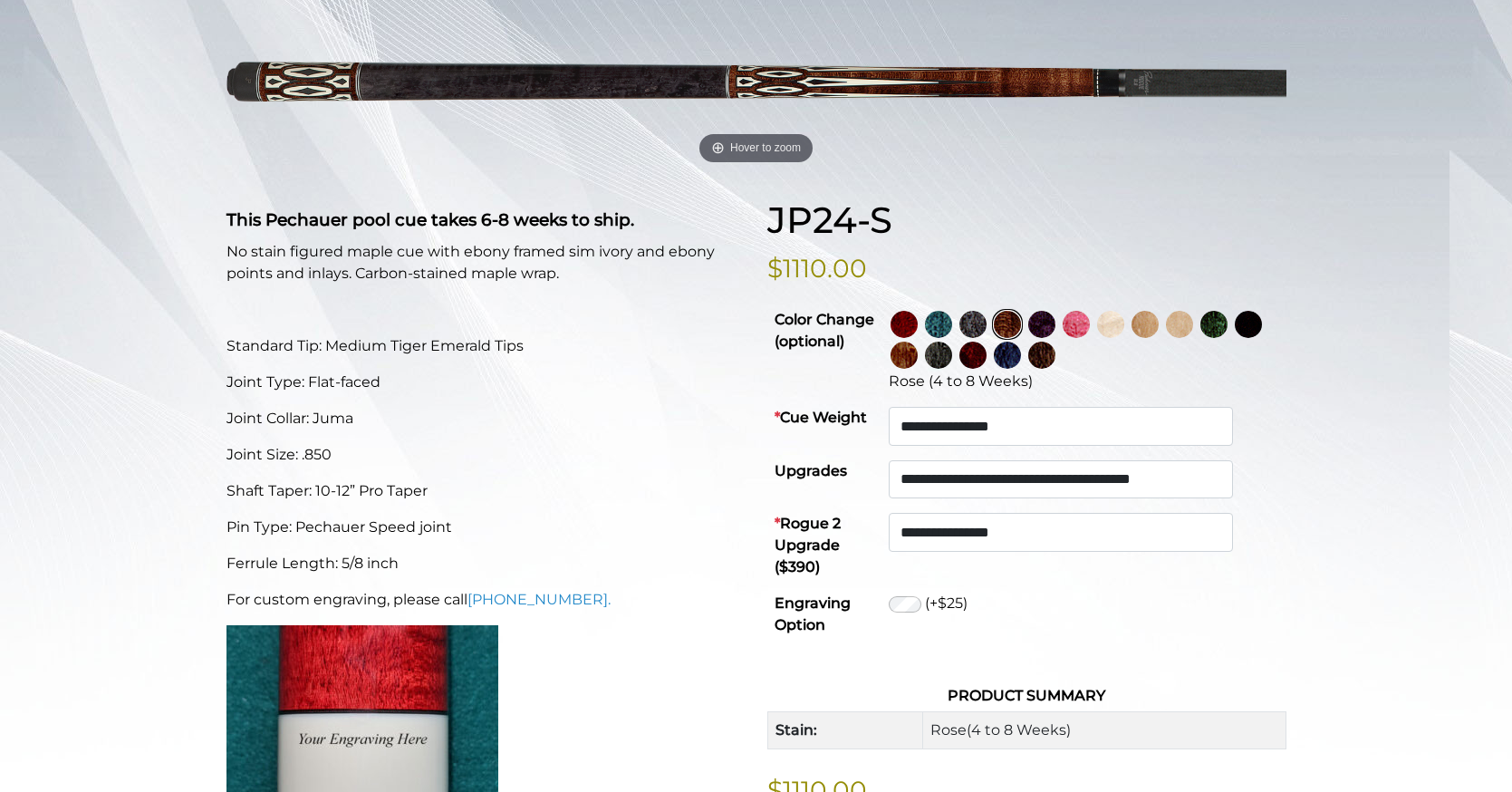
click at [381, 598] on div "This Pechauer pool cue takes 6-8 weeks to ship. No stain figured maple cue with…" at bounding box center [485, 538] width 541 height 682
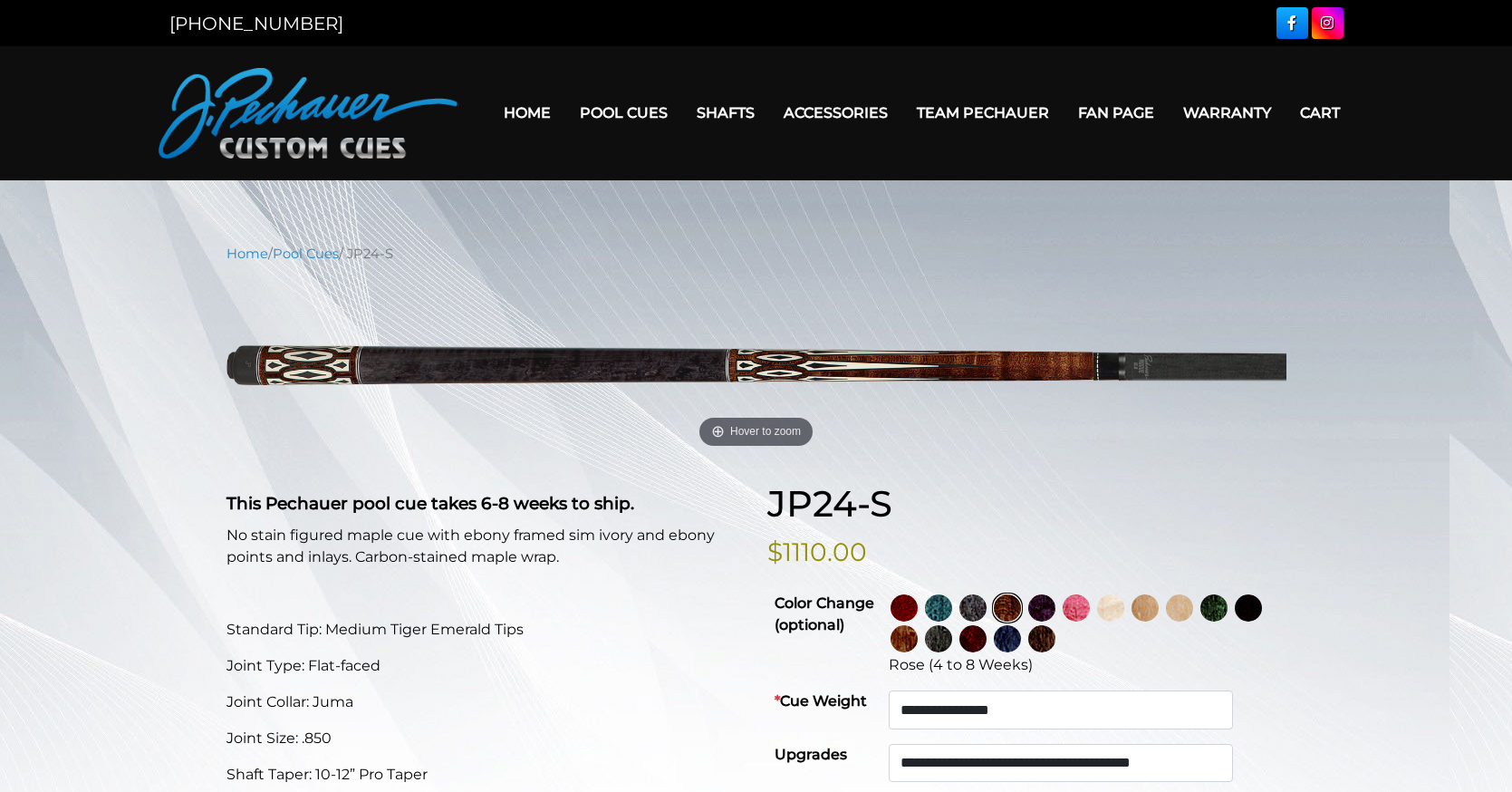
scroll to position [0, 0]
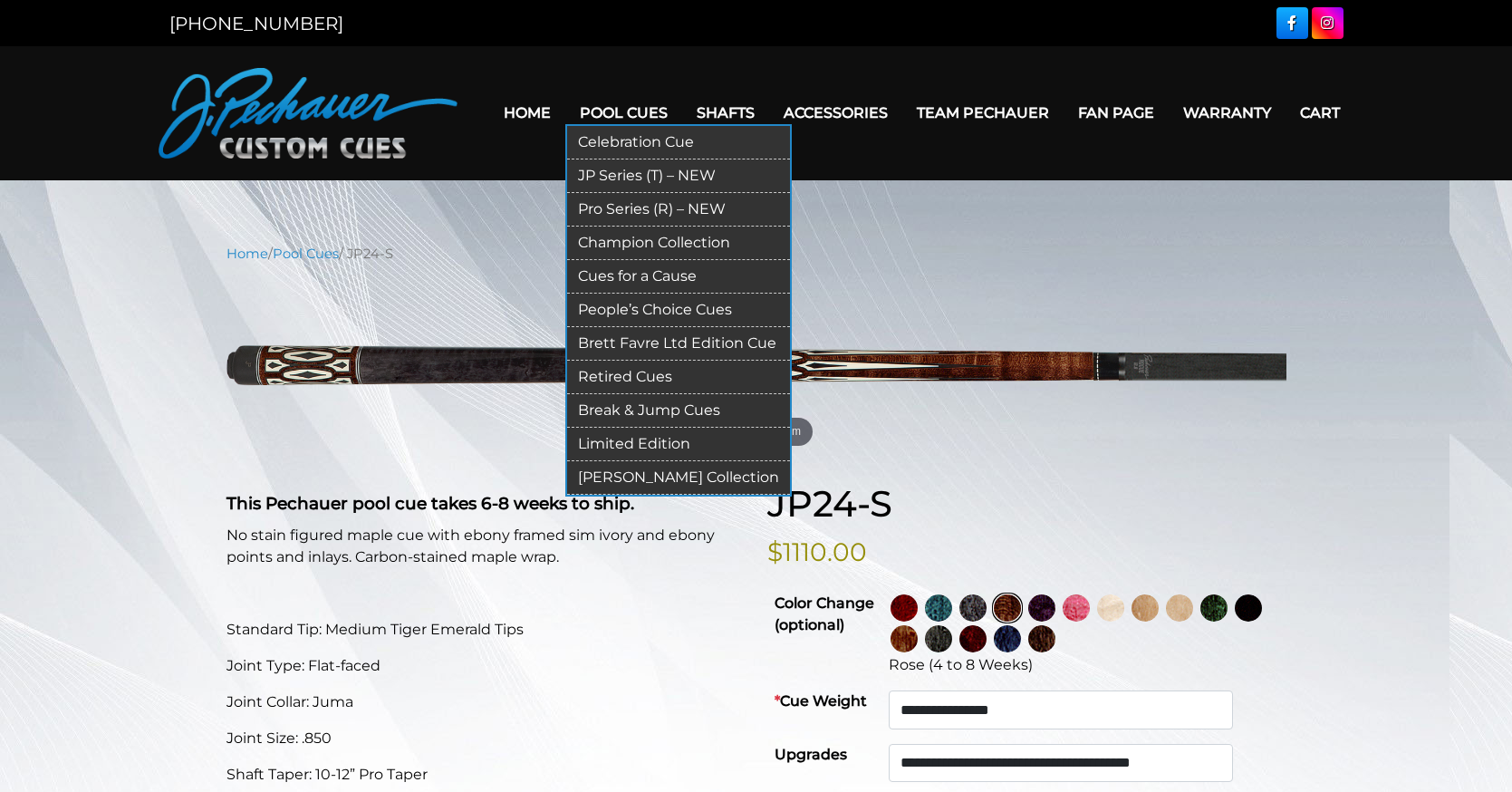
click at [635, 171] on link "JP Series (T) – NEW" at bounding box center [678, 176] width 223 height 34
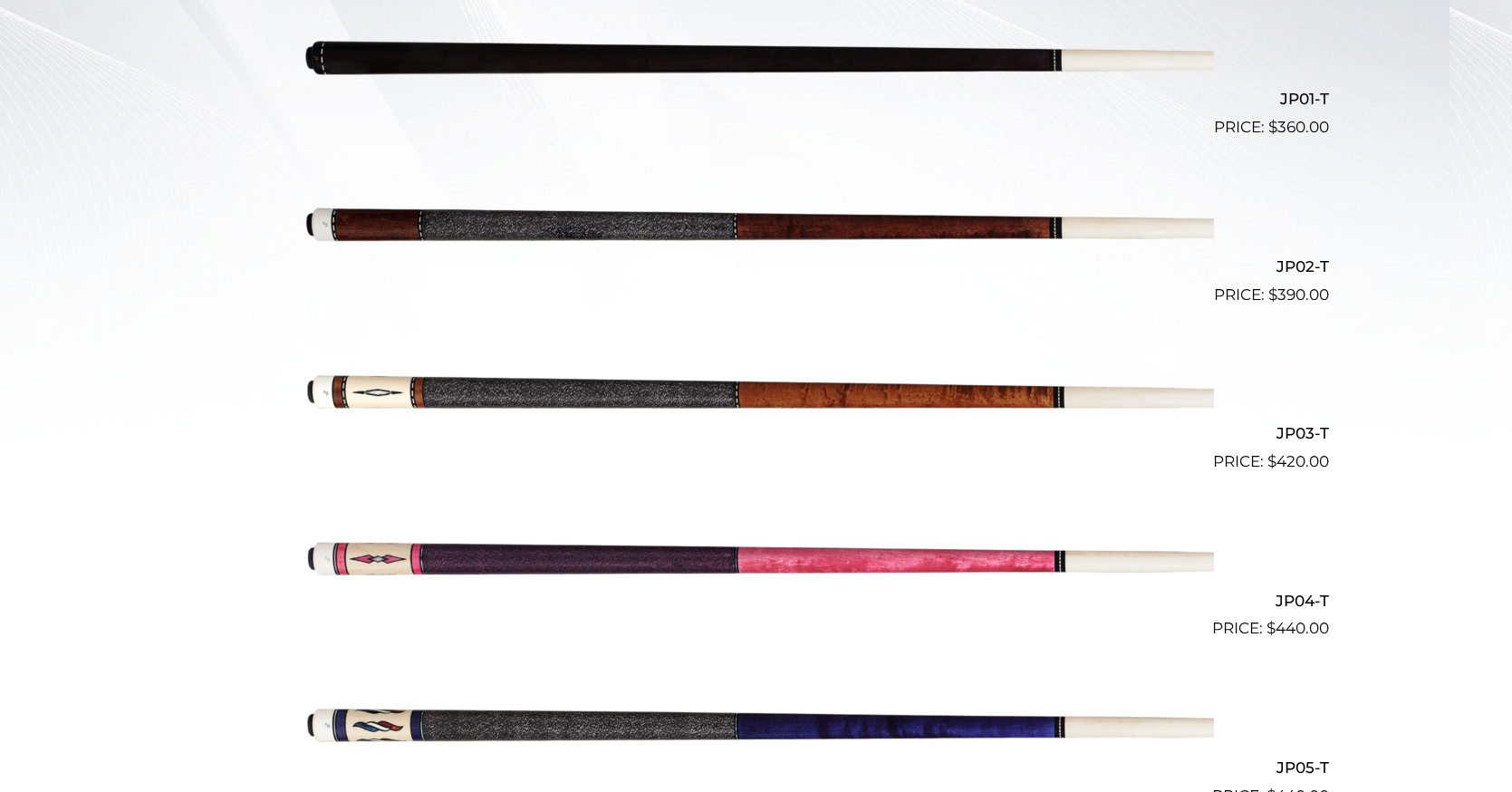
scroll to position [621, 0]
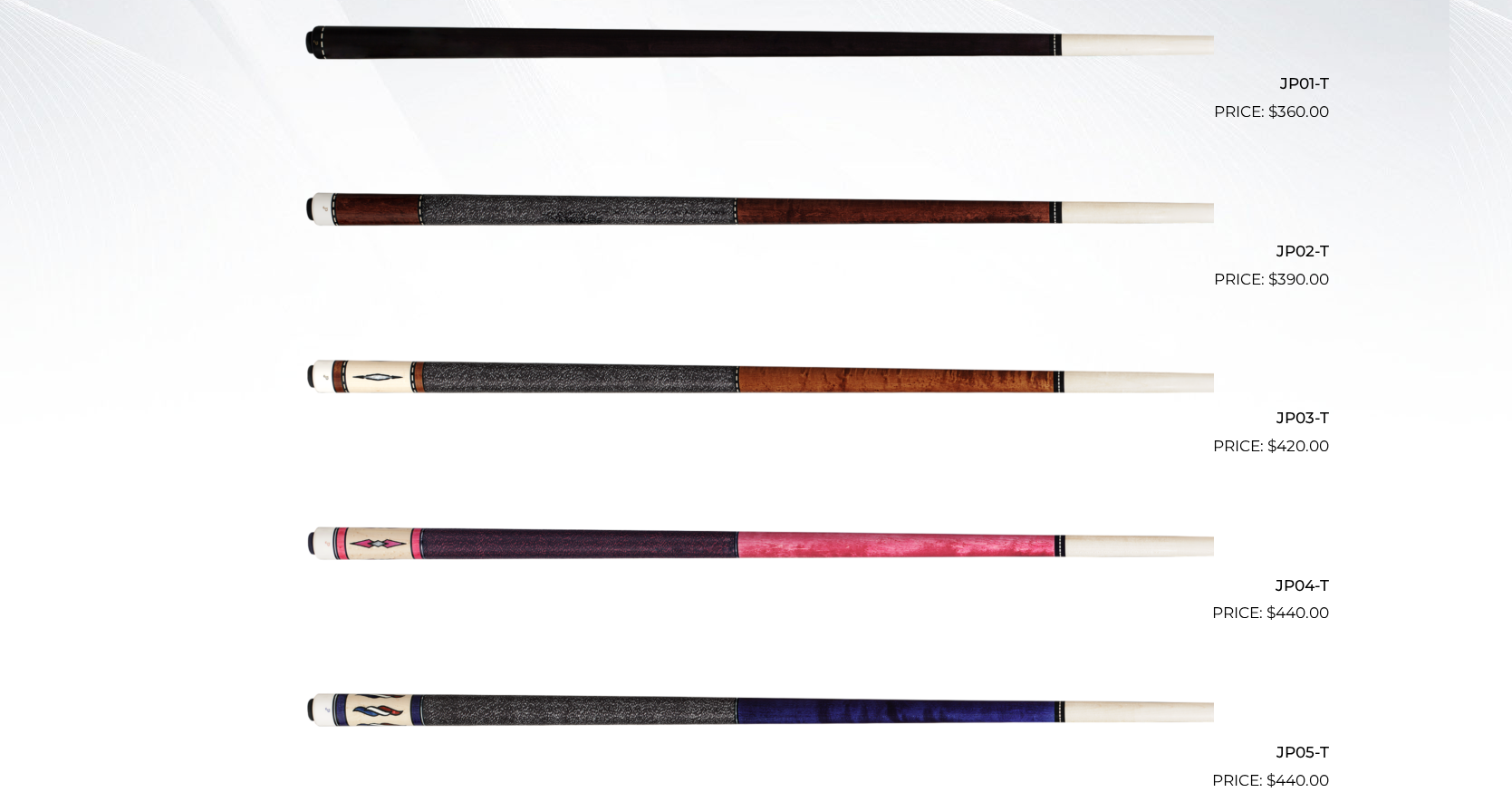
click at [678, 411] on img at bounding box center [756, 375] width 915 height 152
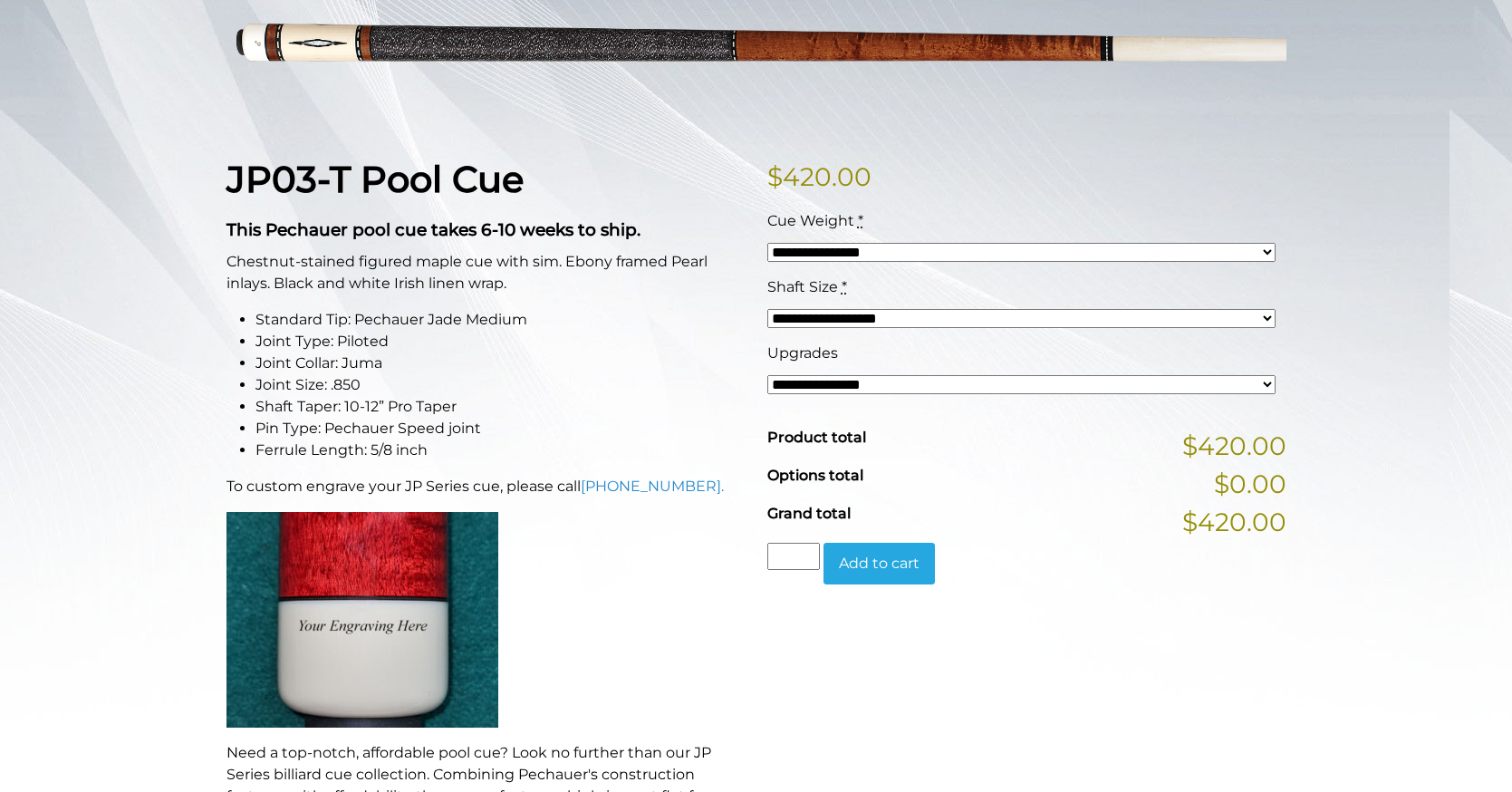
scroll to position [282, 0]
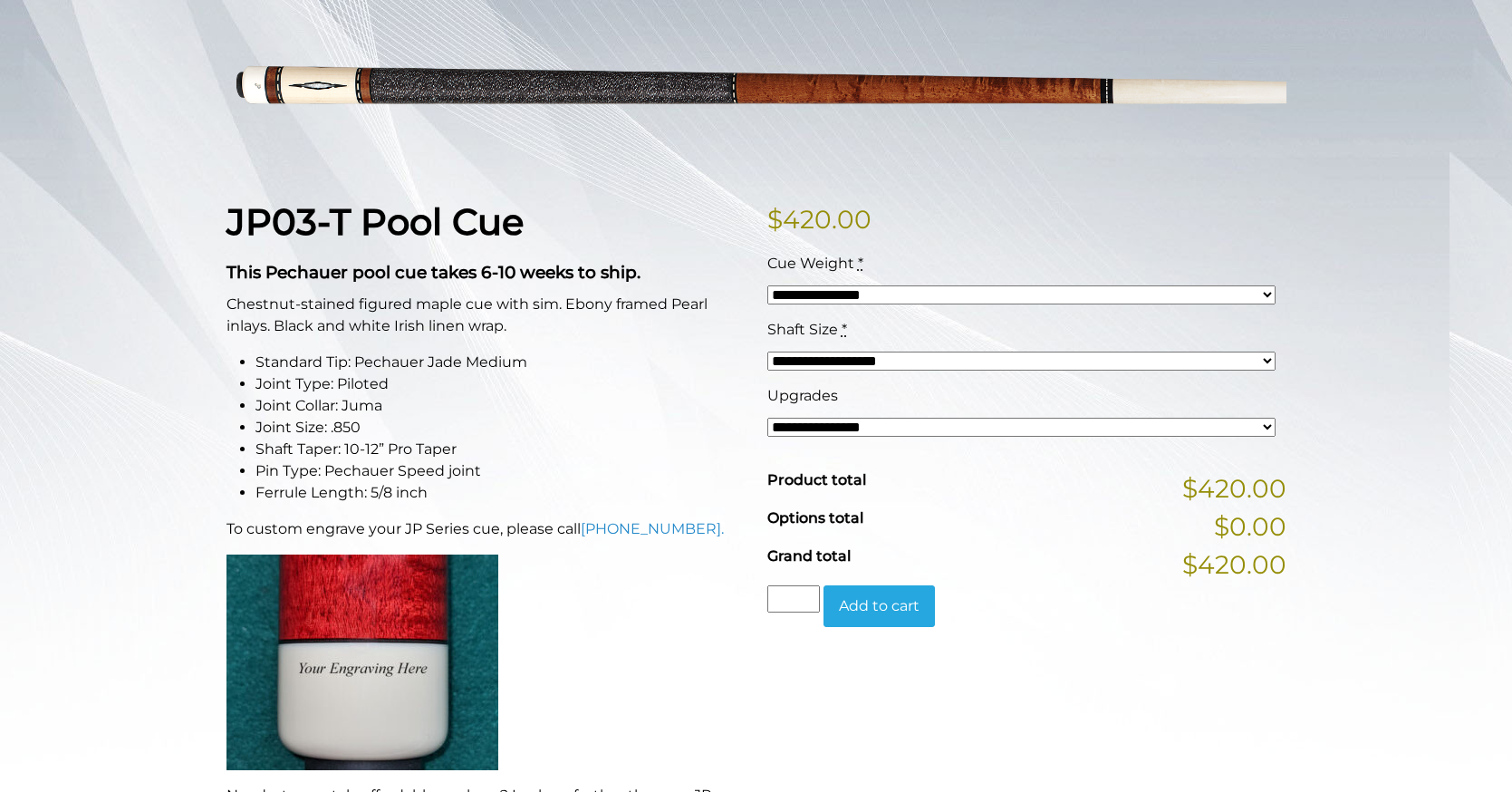
select select "*****"
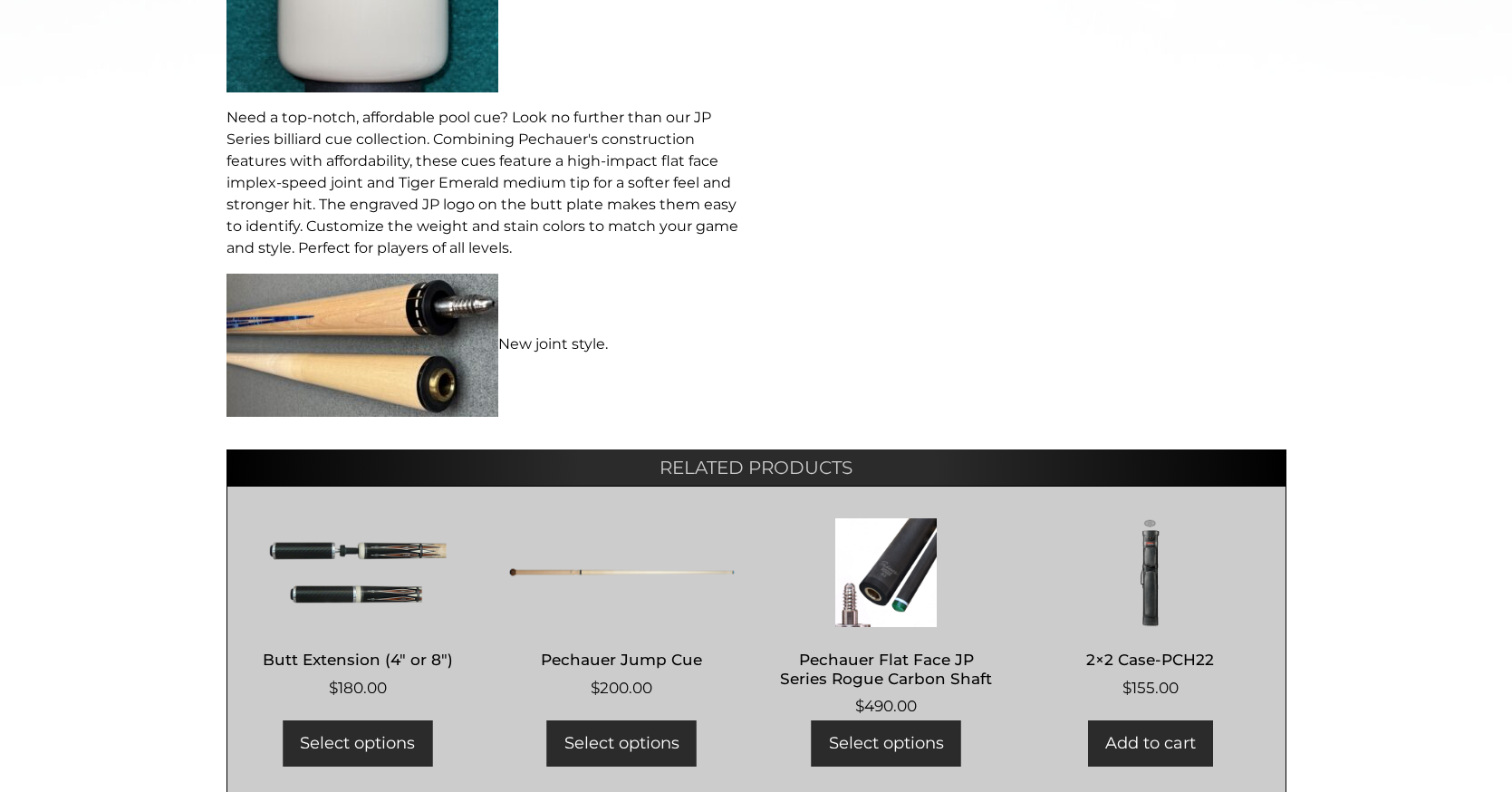
scroll to position [961, 0]
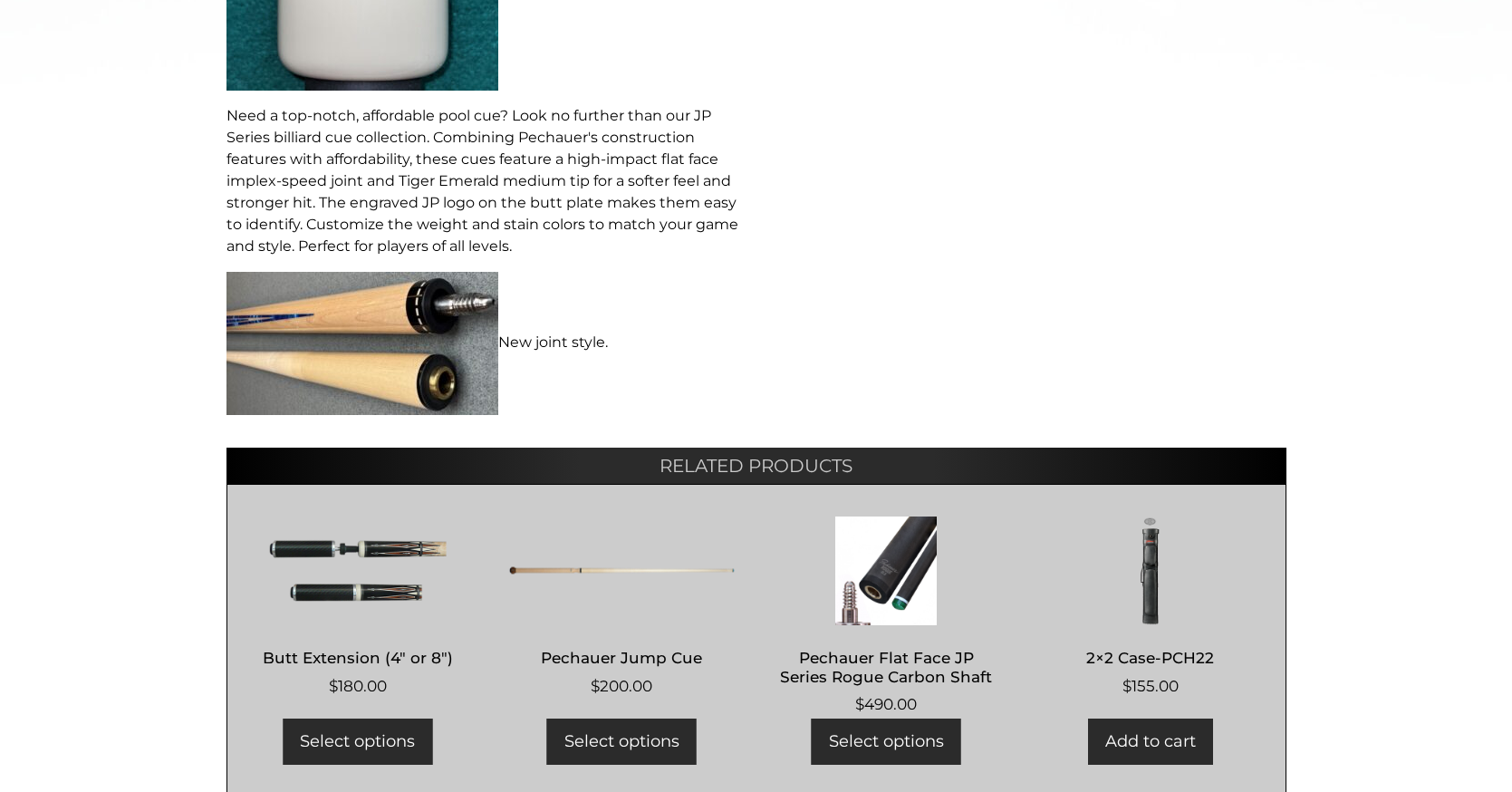
click at [422, 415] on img at bounding box center [362, 343] width 272 height 143
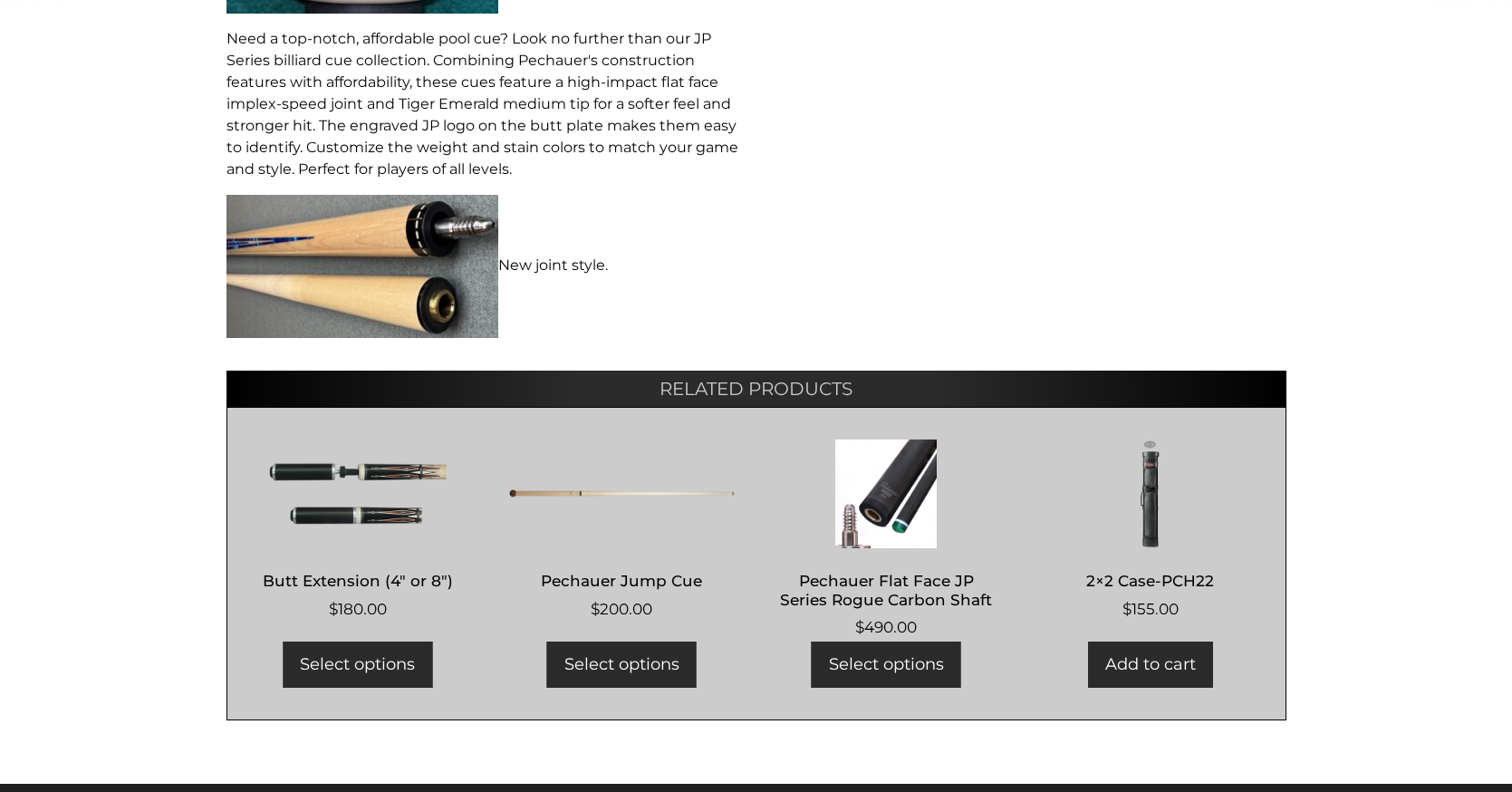
scroll to position [1049, 0]
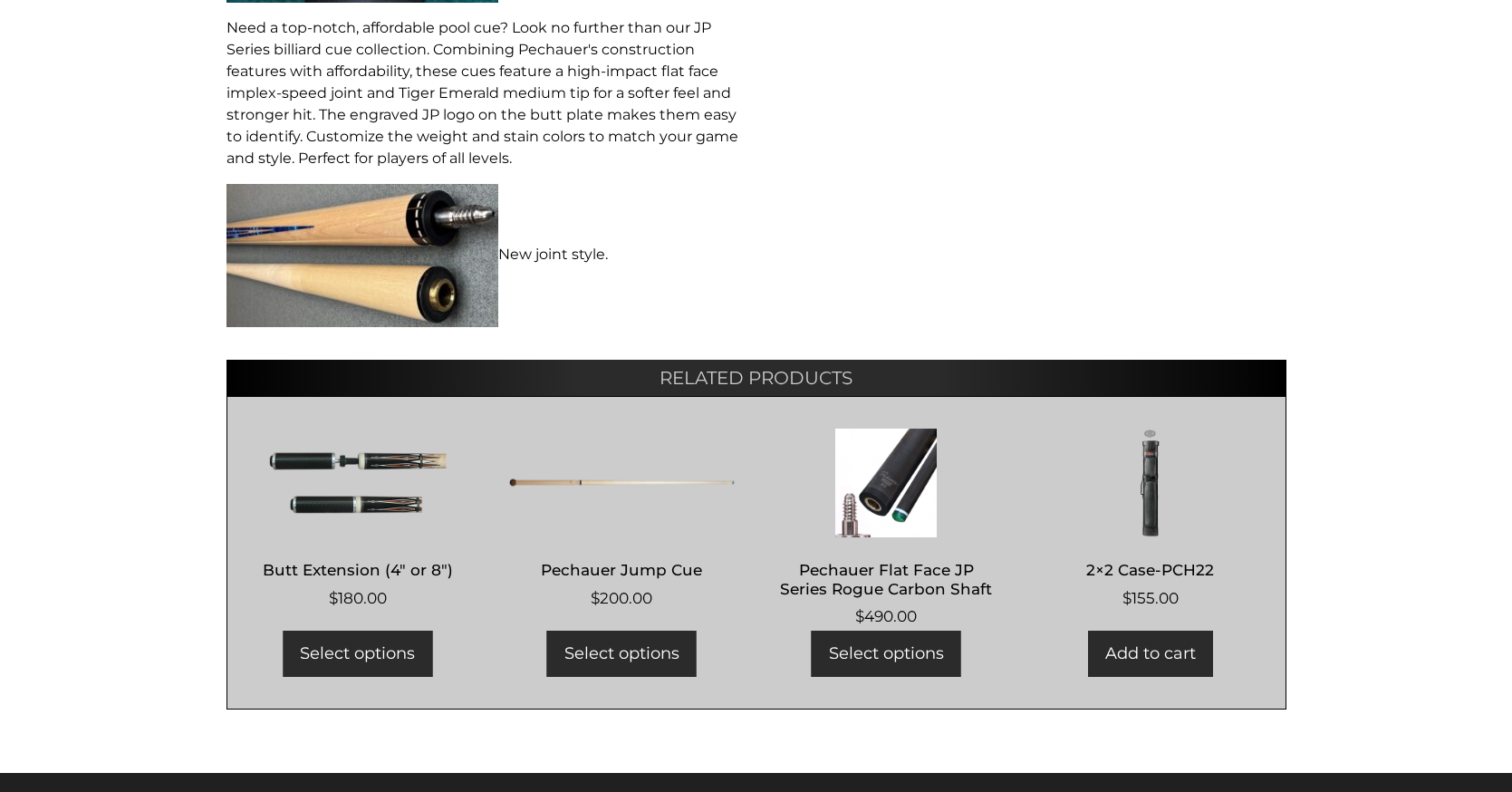
click at [586, 327] on p "New joint style." at bounding box center [485, 255] width 519 height 143
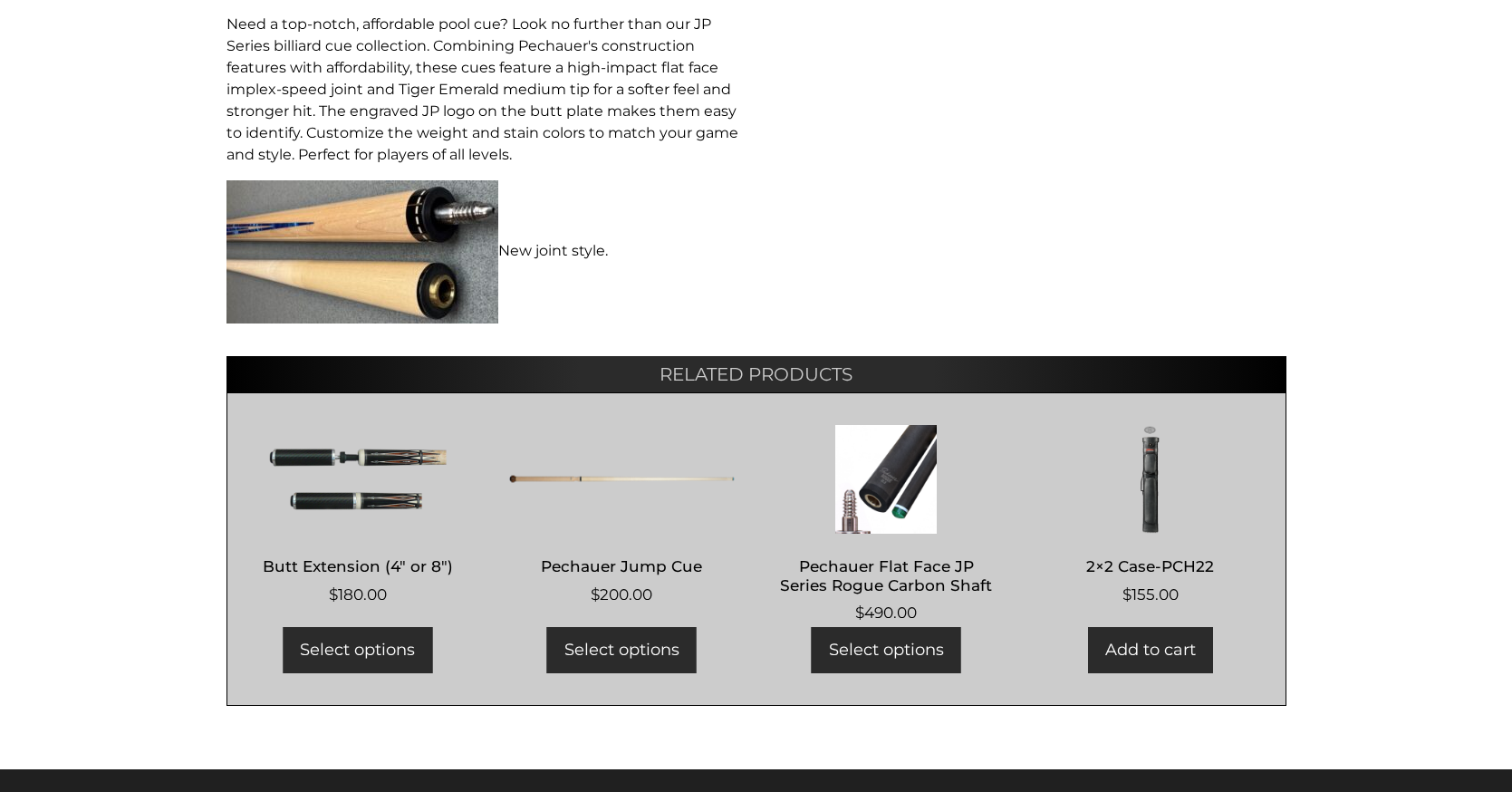
click at [409, 323] on img at bounding box center [362, 252] width 272 height 143
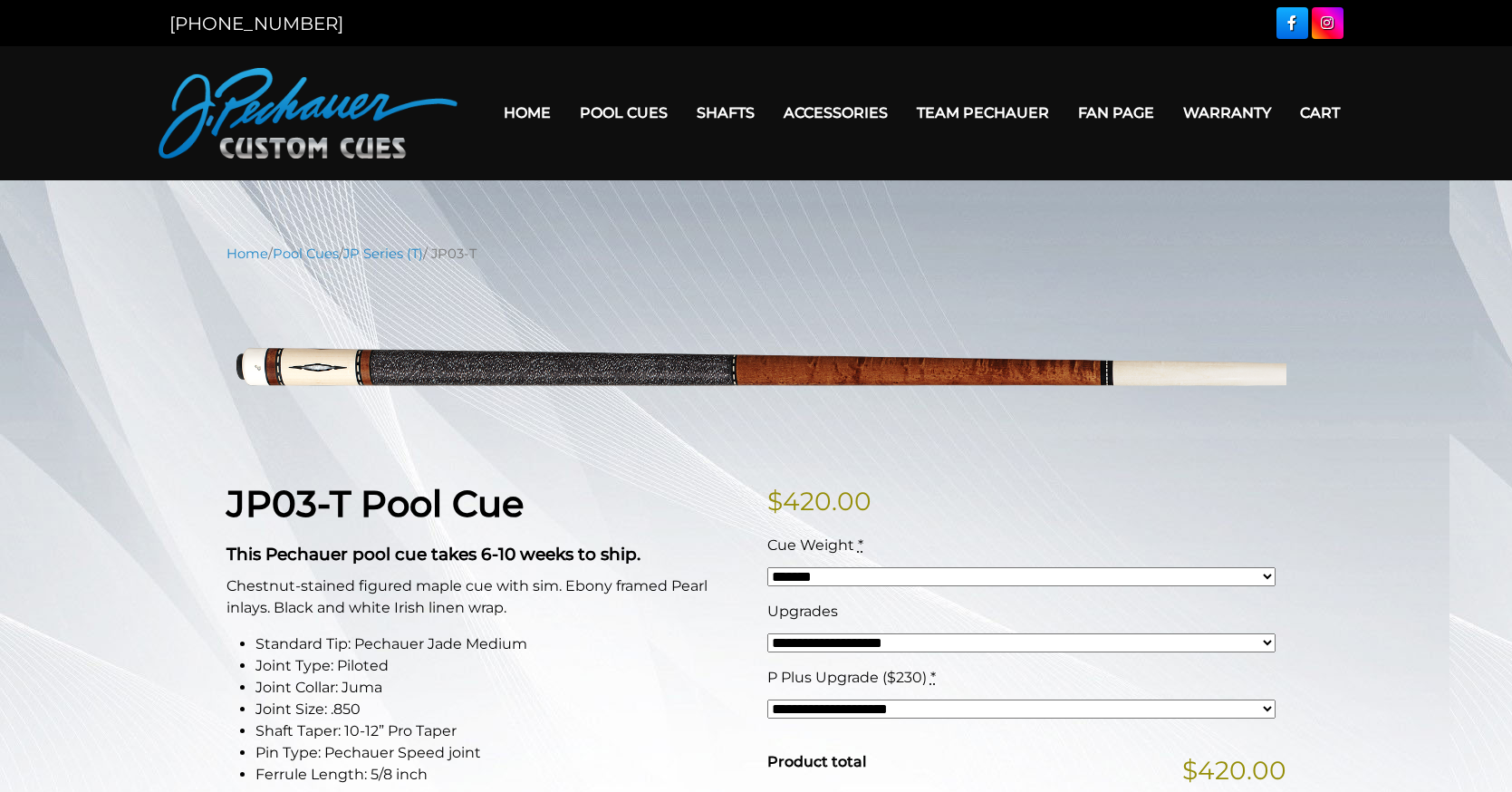
scroll to position [0, 0]
